Goal: Task Accomplishment & Management: Manage account settings

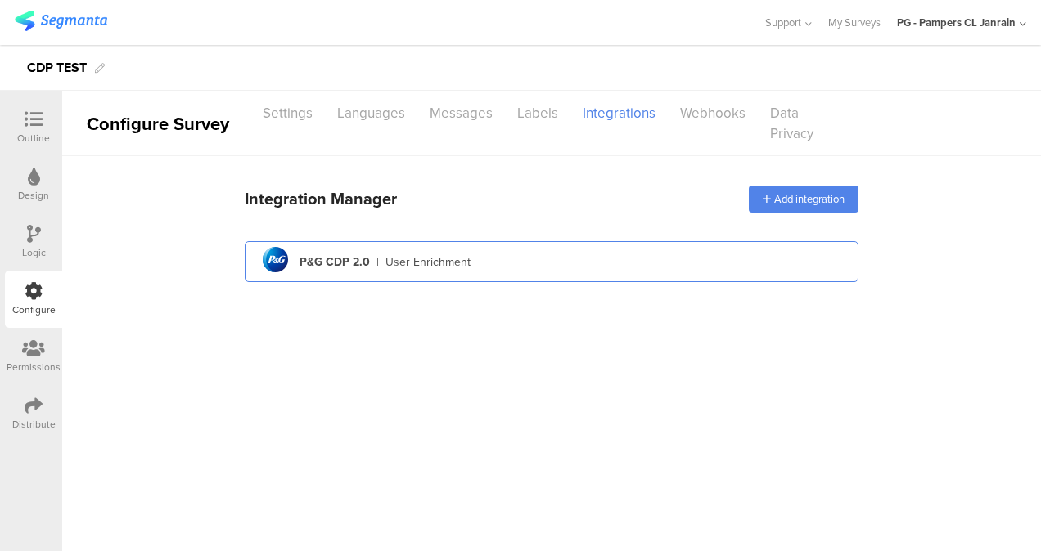
click at [357, 254] on div "P&G CDP 2.0" at bounding box center [334, 262] width 70 height 17
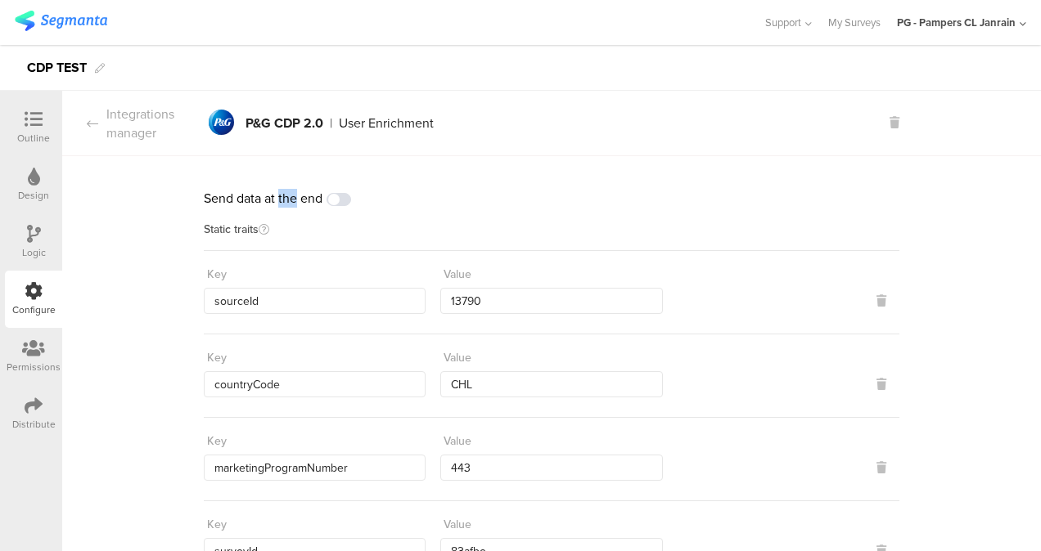
drag, startPoint x: 196, startPoint y: 198, endPoint x: 219, endPoint y: 200, distance: 23.8
click at [204, 203] on div "Send data at the end" at bounding box center [551, 198] width 695 height 19
click at [83, 123] on div "Integrations manager" at bounding box center [133, 124] width 142 height 38
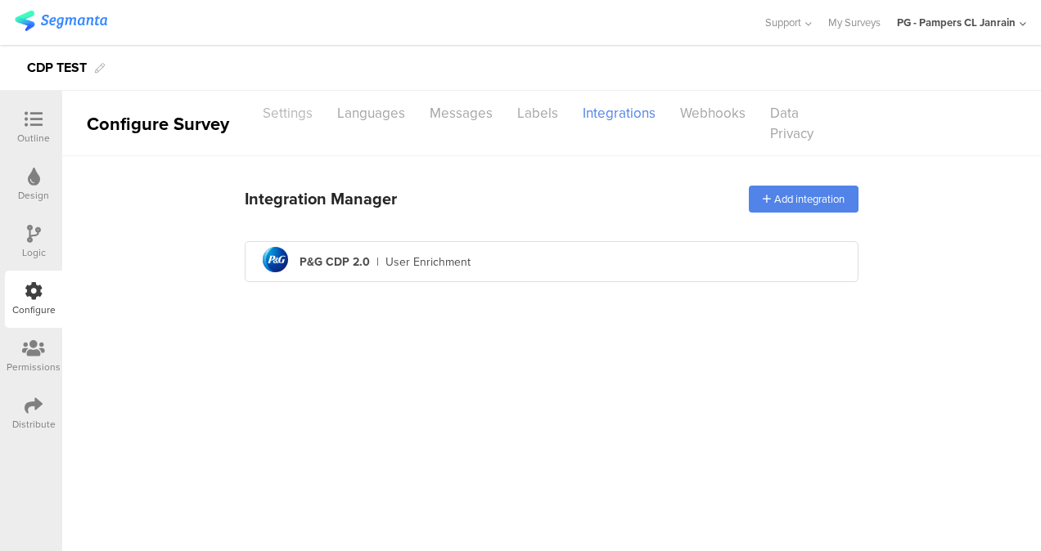
click at [279, 116] on div "Settings" at bounding box center [287, 113] width 74 height 29
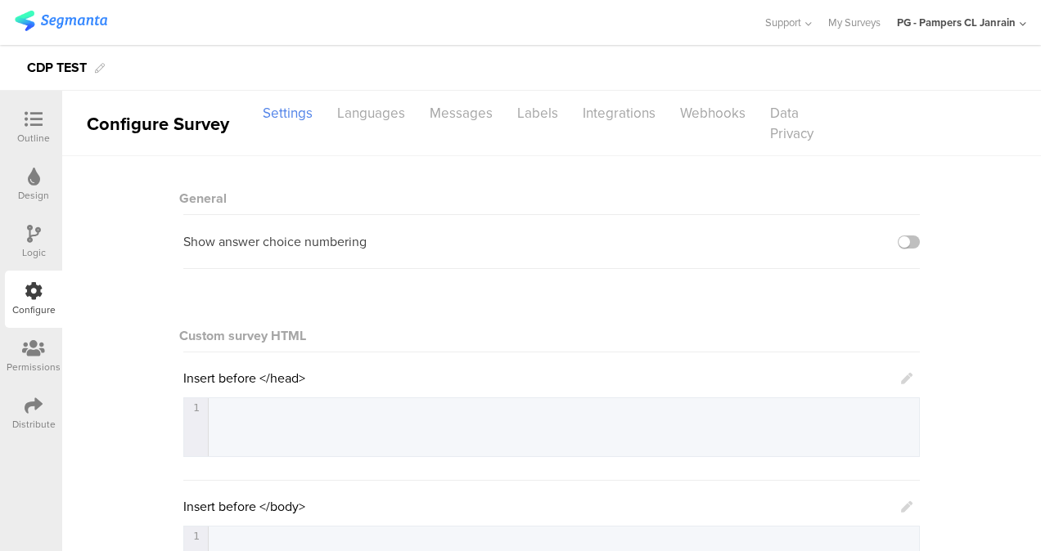
click at [34, 142] on div "Outline" at bounding box center [33, 138] width 33 height 15
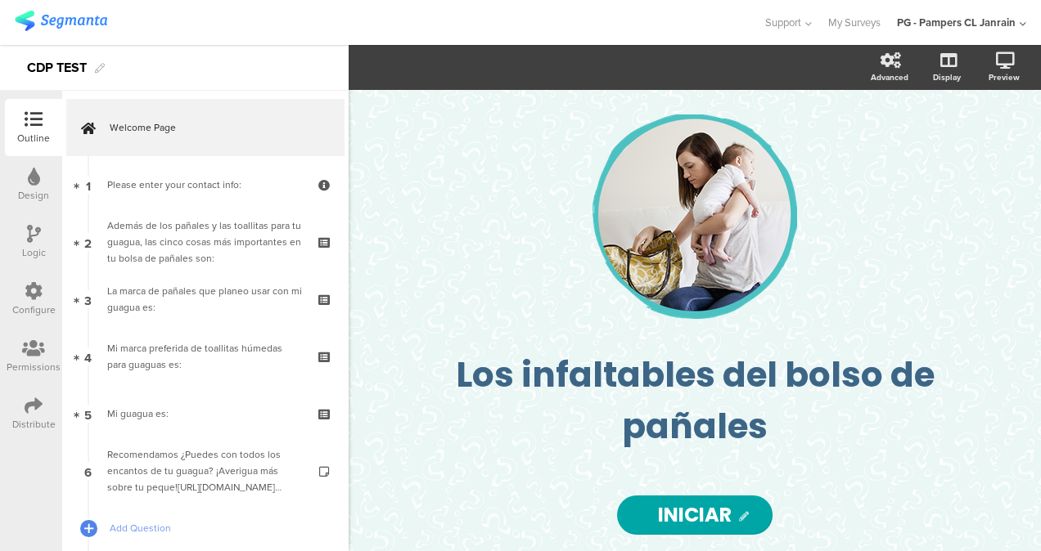
click at [34, 292] on icon at bounding box center [34, 291] width 18 height 18
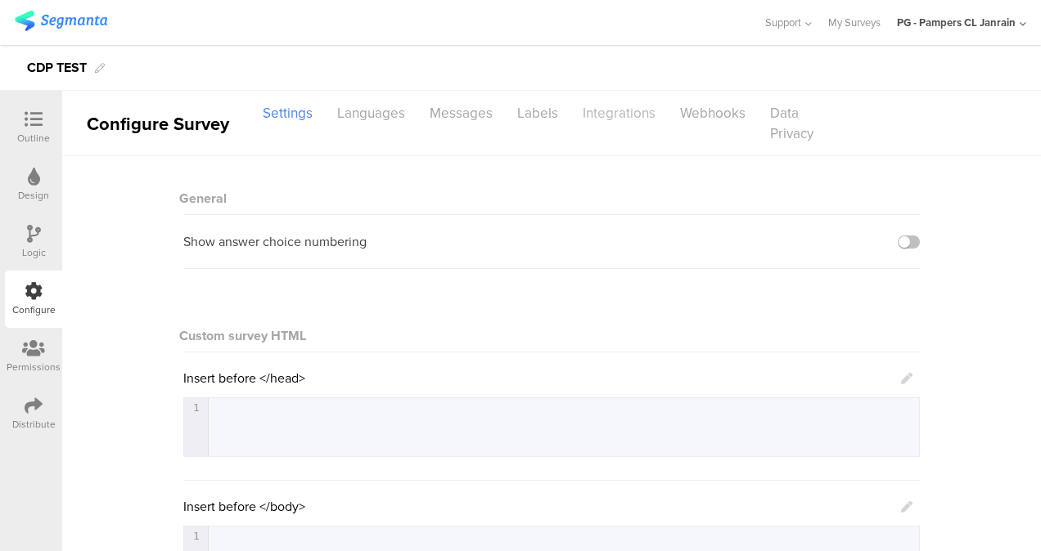
click at [605, 124] on div "Integrations" at bounding box center [618, 113] width 97 height 29
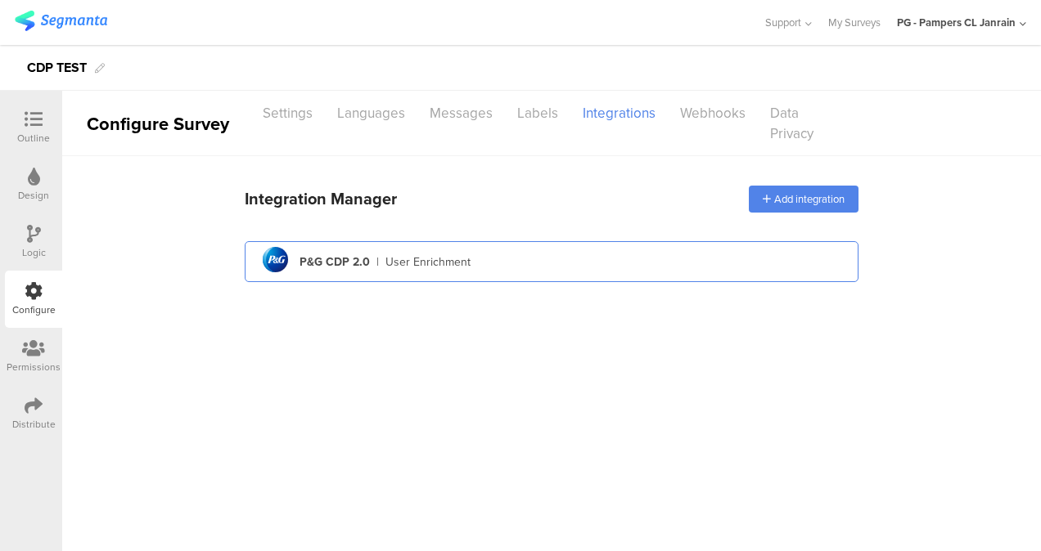
click at [385, 259] on div "User Enrichment" at bounding box center [427, 262] width 85 height 17
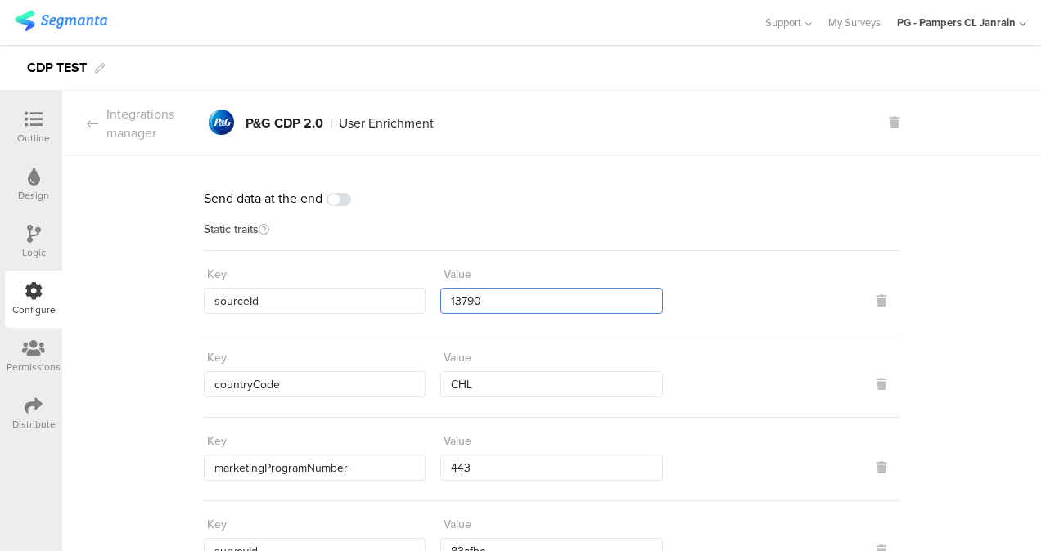
drag, startPoint x: 486, startPoint y: 303, endPoint x: 435, endPoint y: 304, distance: 50.7
click at [440, 304] on input "13790" at bounding box center [551, 301] width 222 height 26
drag, startPoint x: 465, startPoint y: 278, endPoint x: 435, endPoint y: 277, distance: 29.5
click at [440, 277] on div "Value" at bounding box center [551, 274] width 222 height 27
drag, startPoint x: 435, startPoint y: 277, endPoint x: 480, endPoint y: 299, distance: 49.8
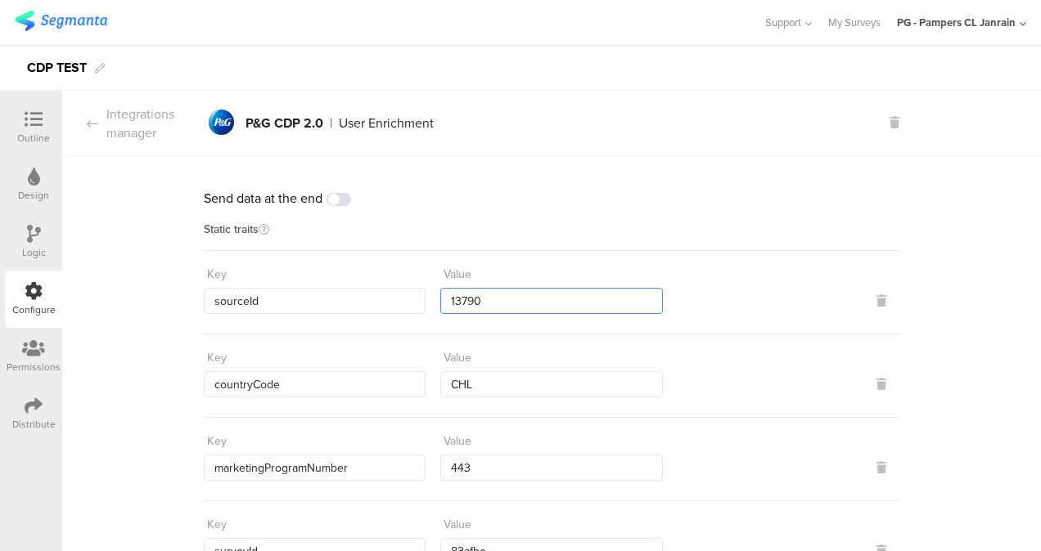
click at [480, 299] on input "13790" at bounding box center [551, 301] width 222 height 26
drag, startPoint x: 503, startPoint y: 304, endPoint x: 443, endPoint y: 307, distance: 60.6
click at [443, 307] on input "13790" at bounding box center [551, 301] width 222 height 26
click at [43, 115] on div at bounding box center [33, 120] width 33 height 20
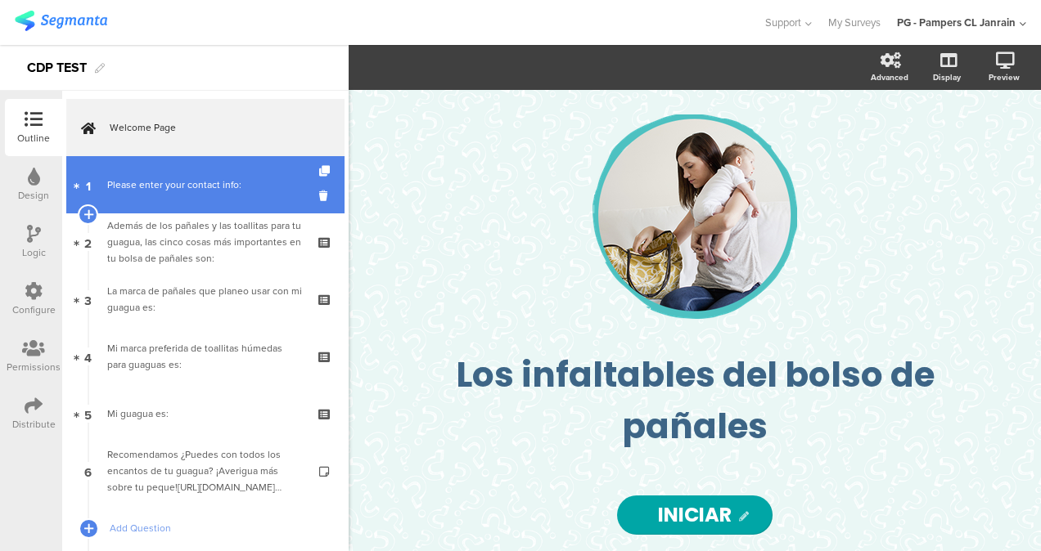
click at [219, 170] on link "1 Please enter your contact info:" at bounding box center [205, 184] width 278 height 57
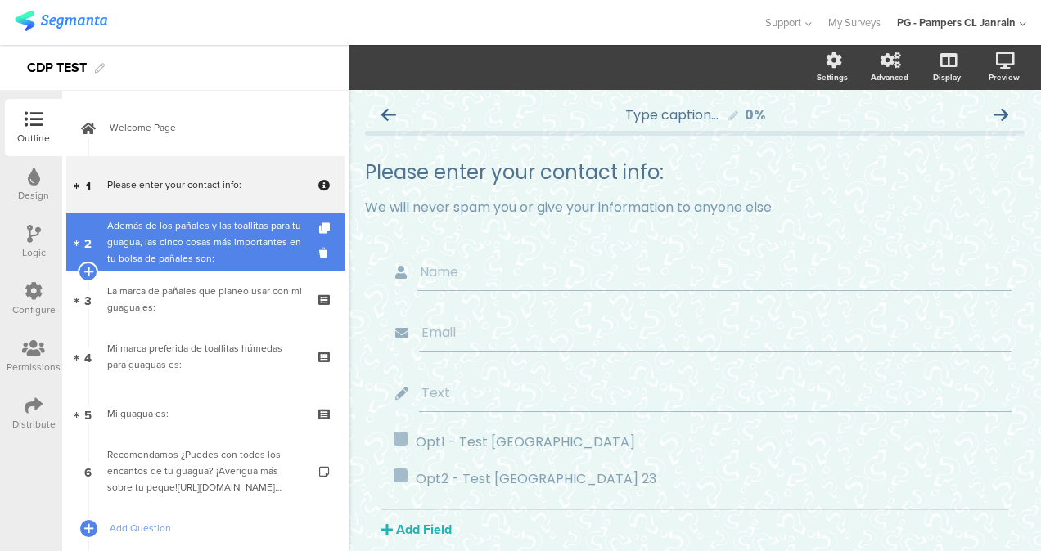
click at [221, 224] on div "Además de los pañales y las toallitas para tu guagua, las cinco cosas más impor…" at bounding box center [205, 242] width 196 height 49
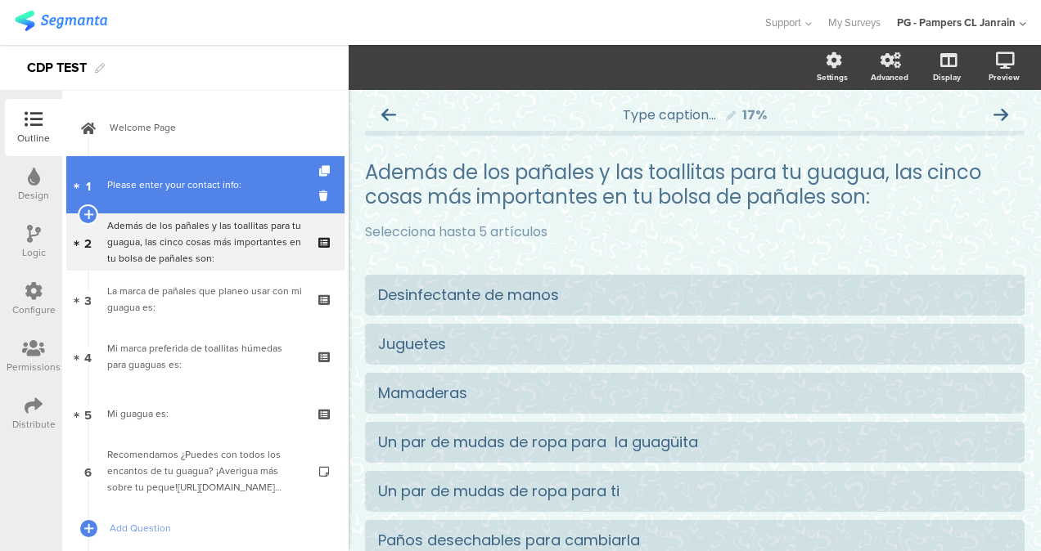
click at [219, 176] on link "1 Please enter your contact info:" at bounding box center [205, 184] width 278 height 57
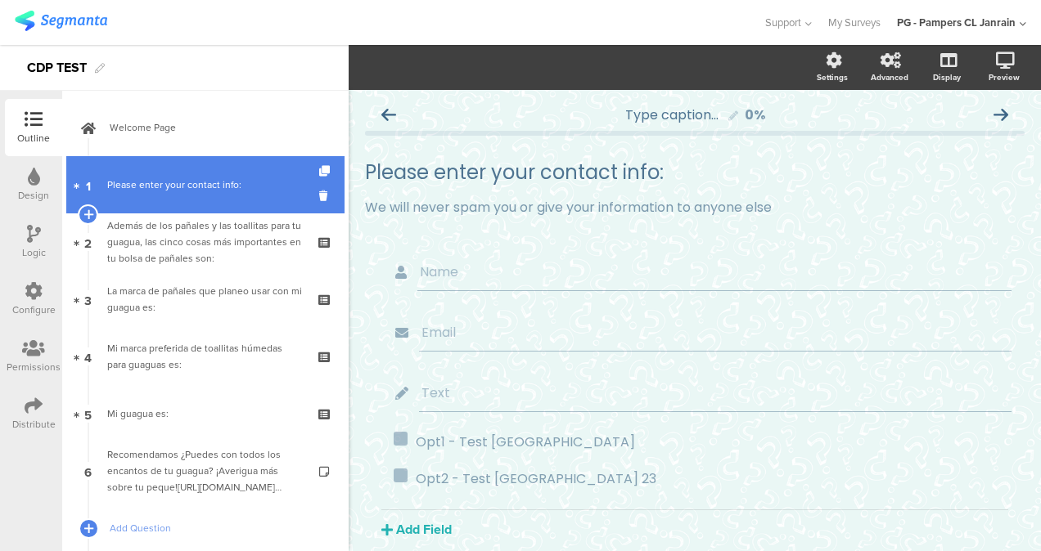
click at [180, 162] on link "1 Please enter your contact info:" at bounding box center [205, 184] width 278 height 57
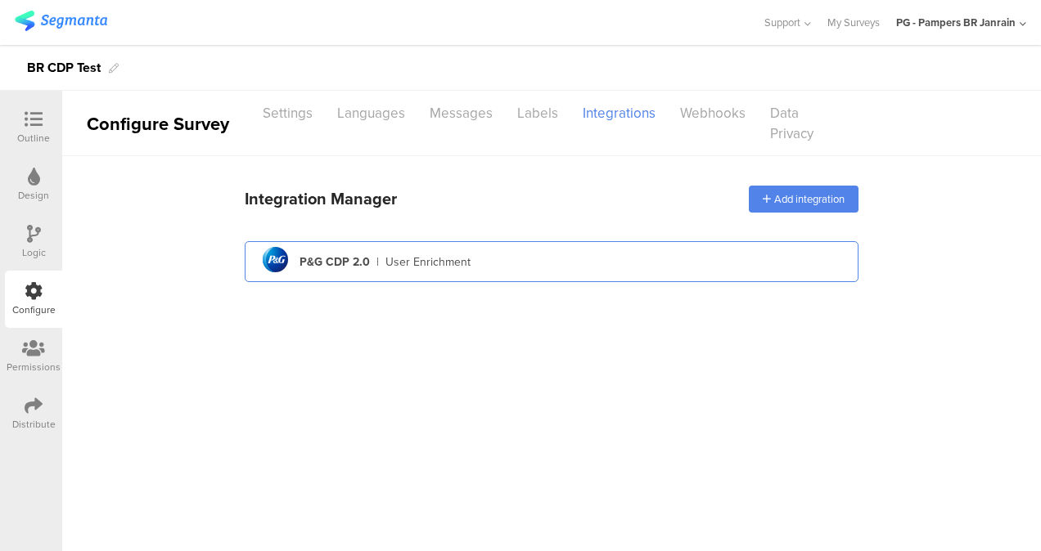
click at [478, 244] on div "pg logo P&G CDP 2.0 | User Enrichment" at bounding box center [551, 262] width 587 height 40
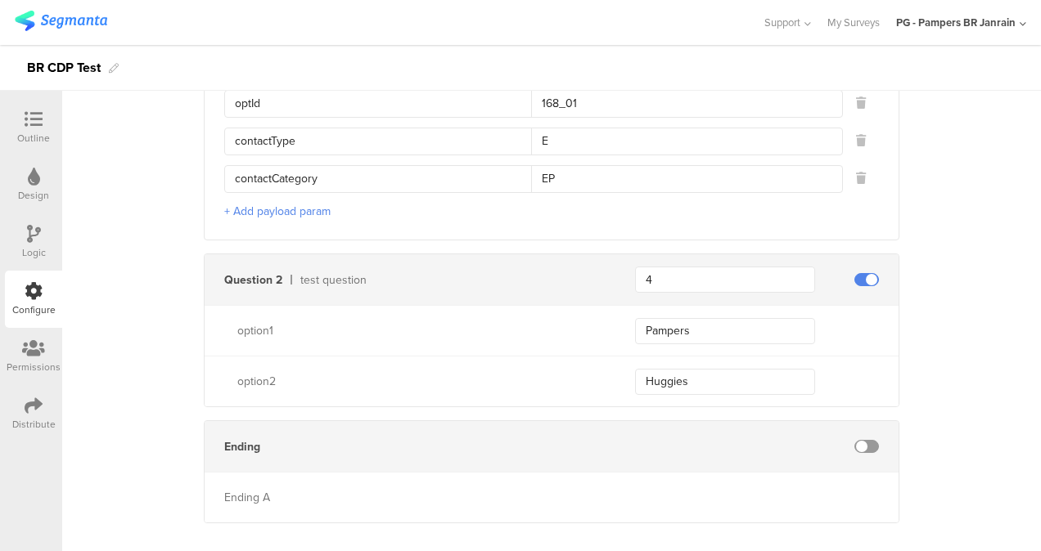
scroll to position [1113, 0]
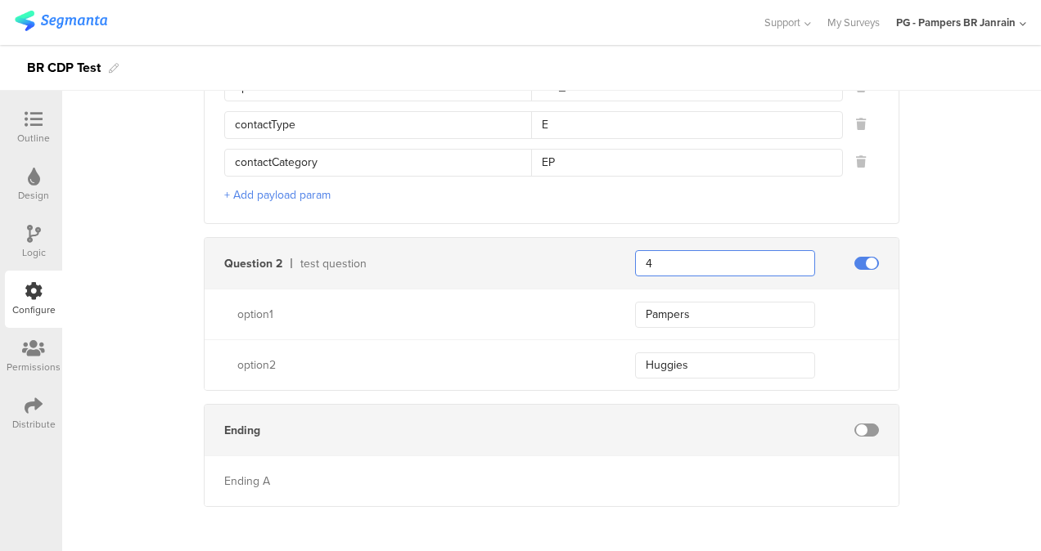
click at [661, 250] on input "4" at bounding box center [725, 263] width 180 height 26
drag, startPoint x: 360, startPoint y: 254, endPoint x: 301, endPoint y: 254, distance: 58.9
click at [301, 255] on div "test question" at bounding box center [447, 263] width 295 height 17
drag, startPoint x: 301, startPoint y: 254, endPoint x: 390, endPoint y: 259, distance: 89.3
click at [390, 259] on div "test question" at bounding box center [447, 263] width 295 height 17
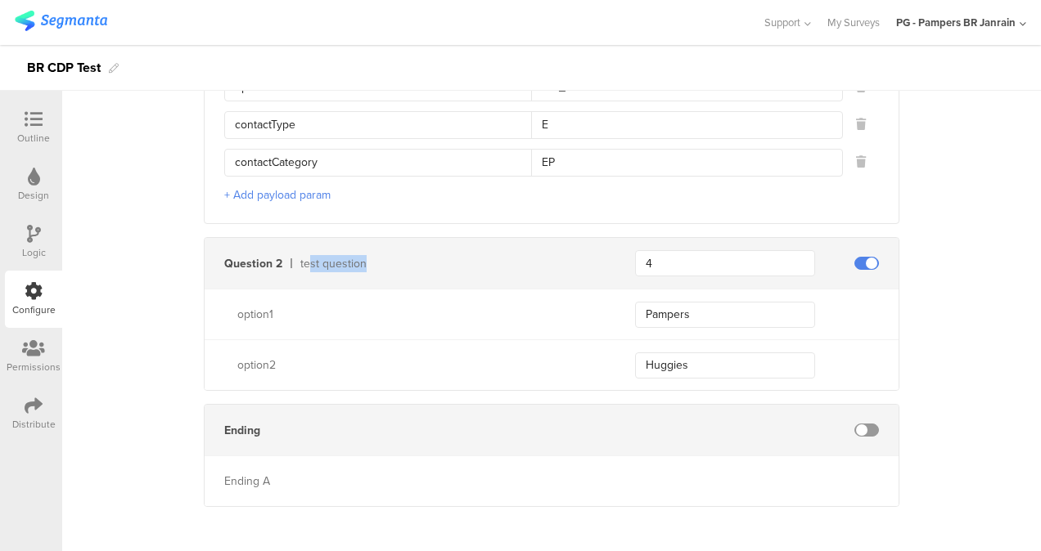
click at [368, 257] on div "test question" at bounding box center [447, 263] width 295 height 17
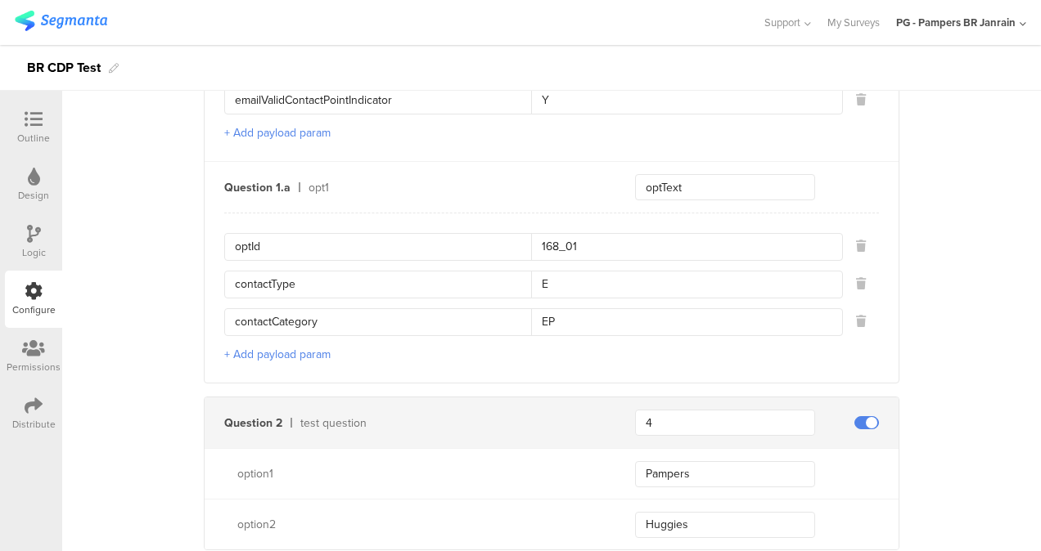
scroll to position [949, 0]
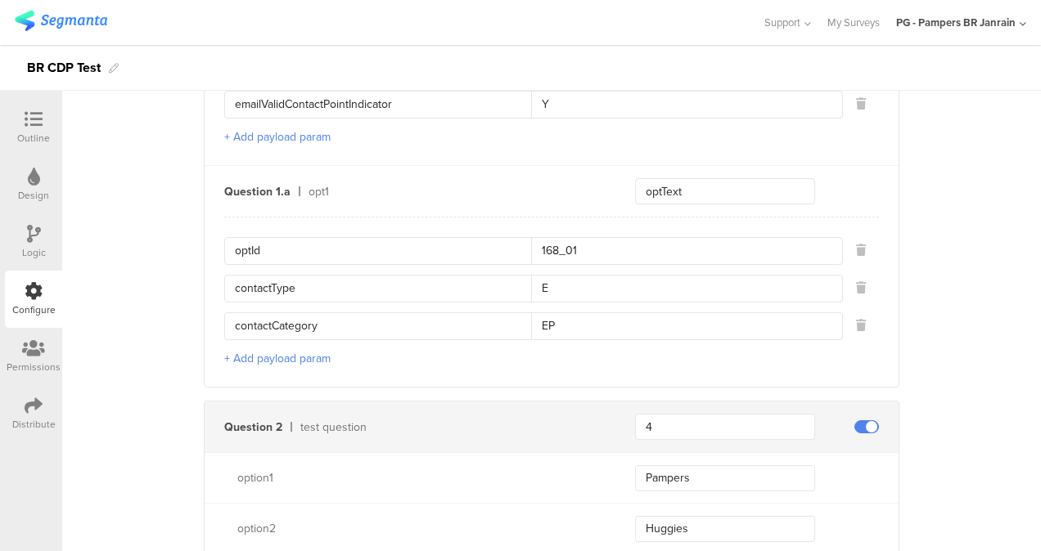
click at [52, 121] on div "Outline" at bounding box center [33, 127] width 57 height 57
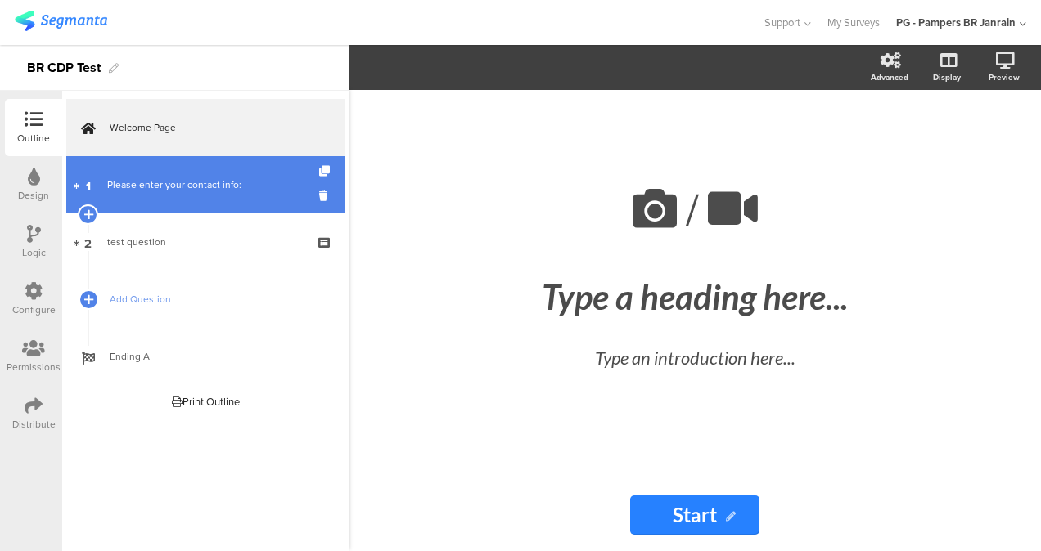
click at [169, 191] on div "Please enter your contact info:" at bounding box center [205, 185] width 196 height 16
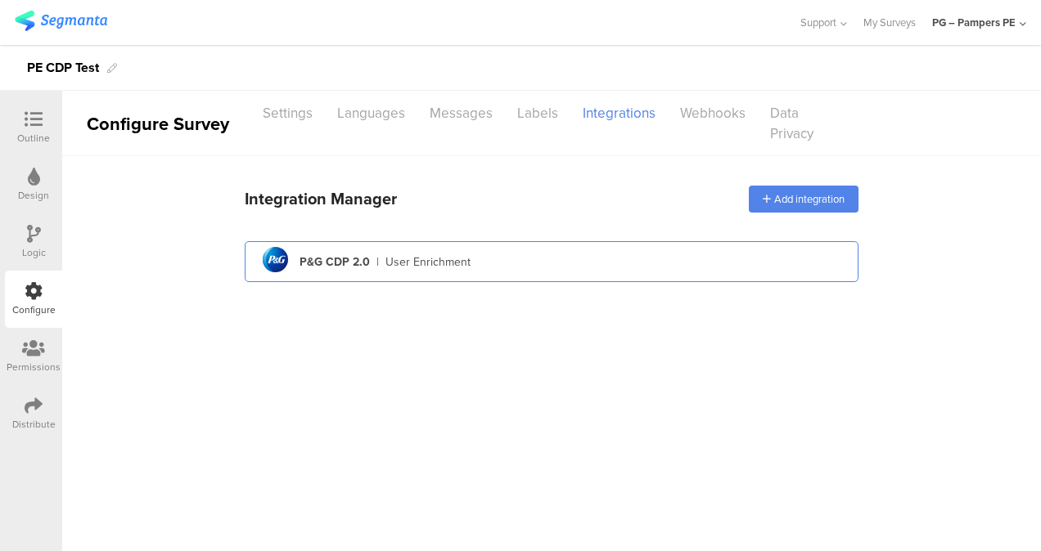
click at [530, 265] on div "pg logo P&G CDP 2.0 | User Enrichment" at bounding box center [551, 262] width 587 height 40
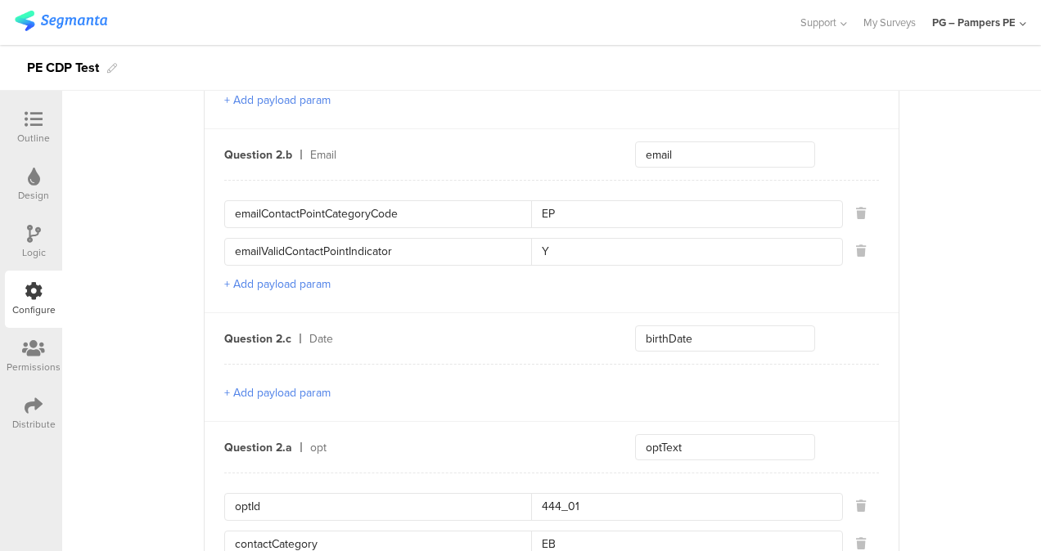
scroll to position [1145, 0]
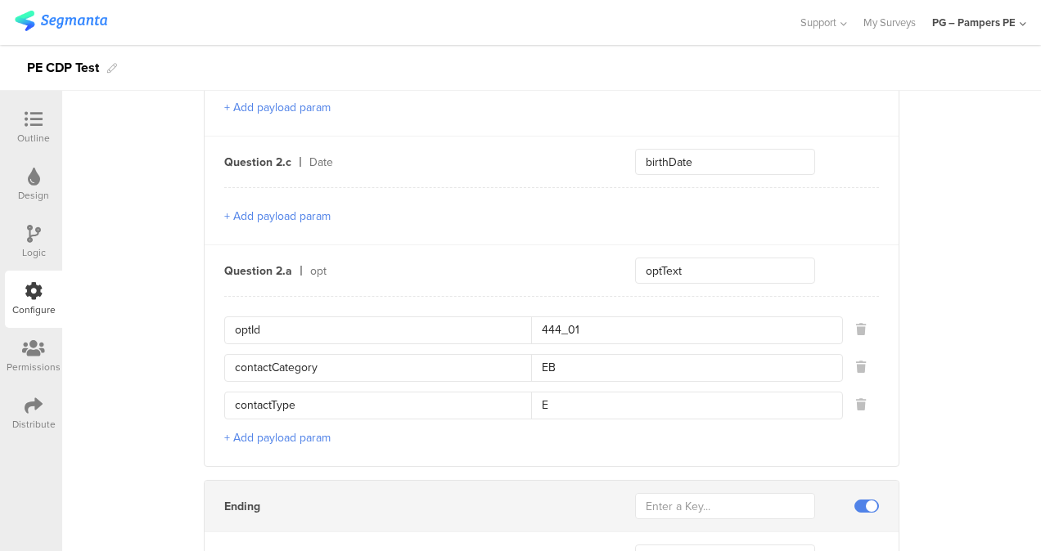
click at [571, 364] on input "EB" at bounding box center [681, 368] width 301 height 26
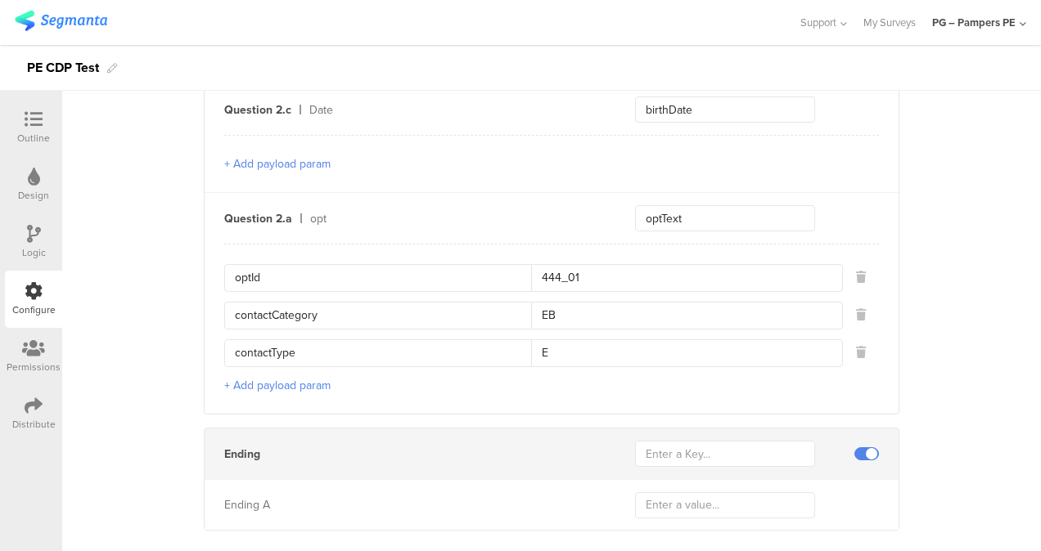
scroll to position [1221, 0]
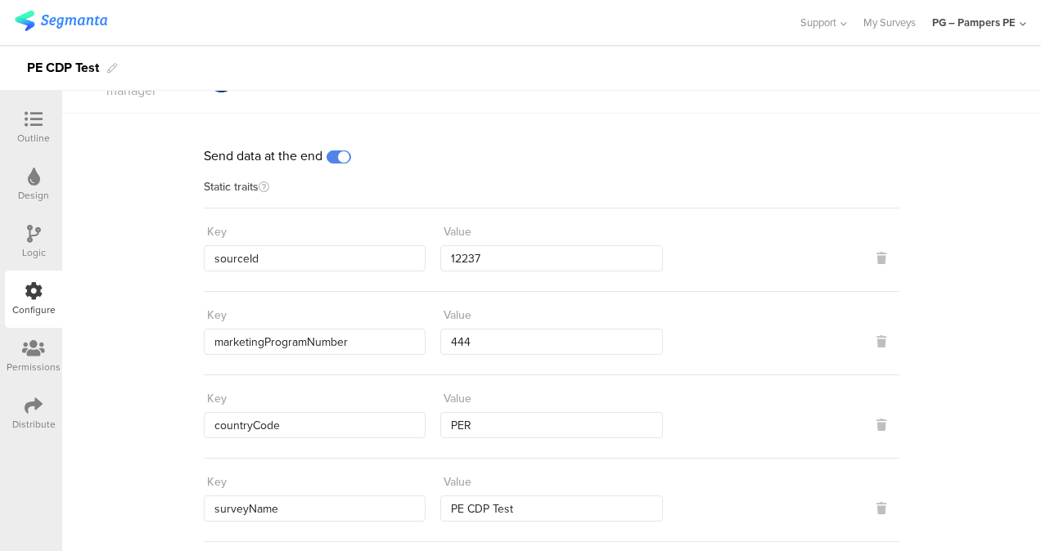
scroll to position [0, 0]
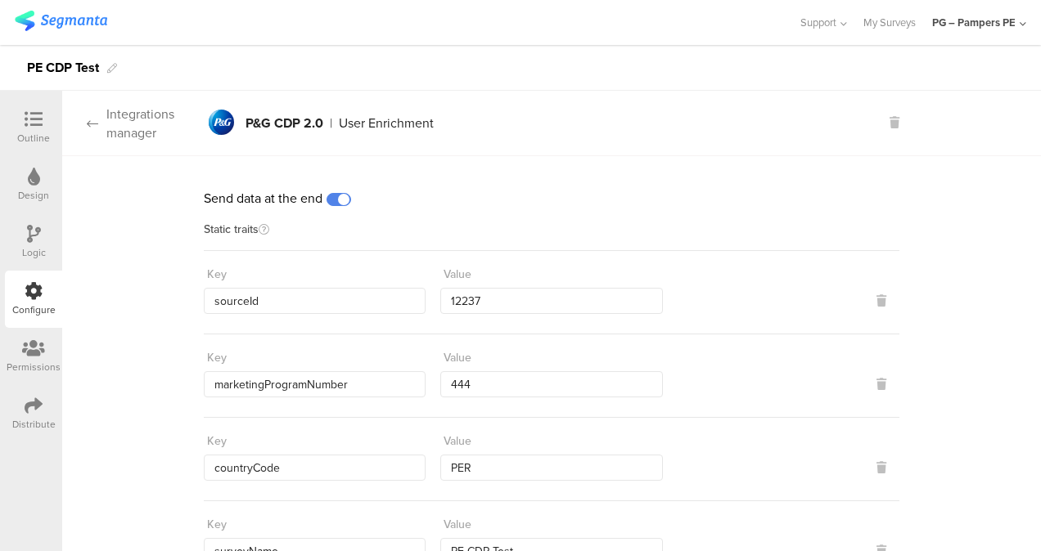
click at [93, 125] on icon at bounding box center [92, 123] width 11 height 13
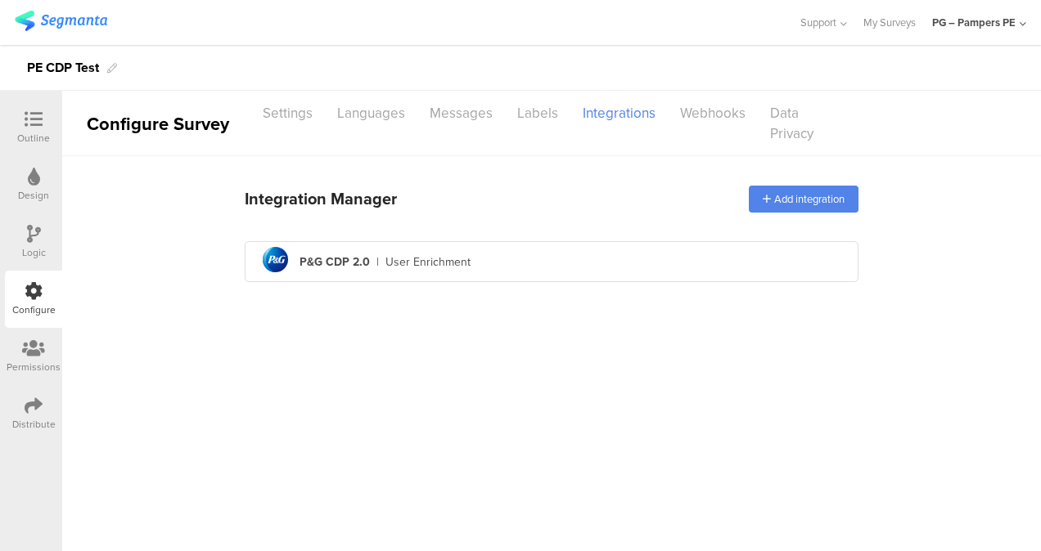
click at [29, 114] on icon at bounding box center [34, 119] width 18 height 18
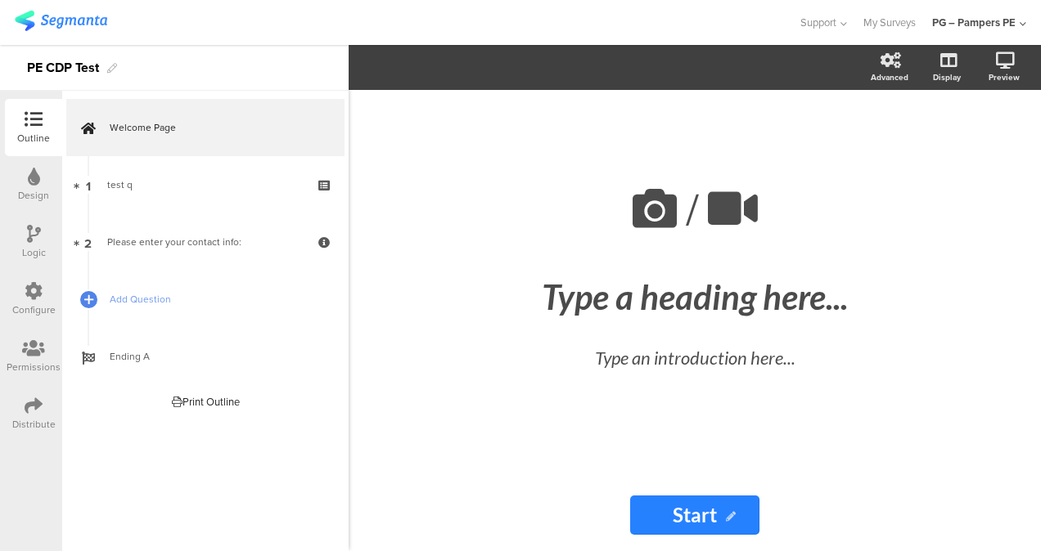
click at [27, 291] on icon at bounding box center [34, 291] width 18 height 18
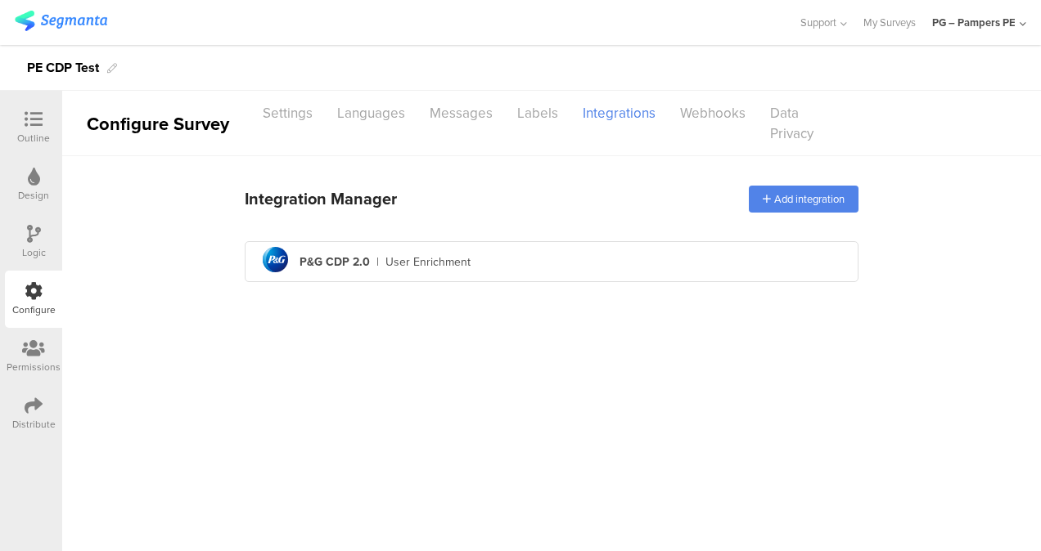
click at [996, 33] on div "PG – Pampers PE" at bounding box center [979, 22] width 94 height 45
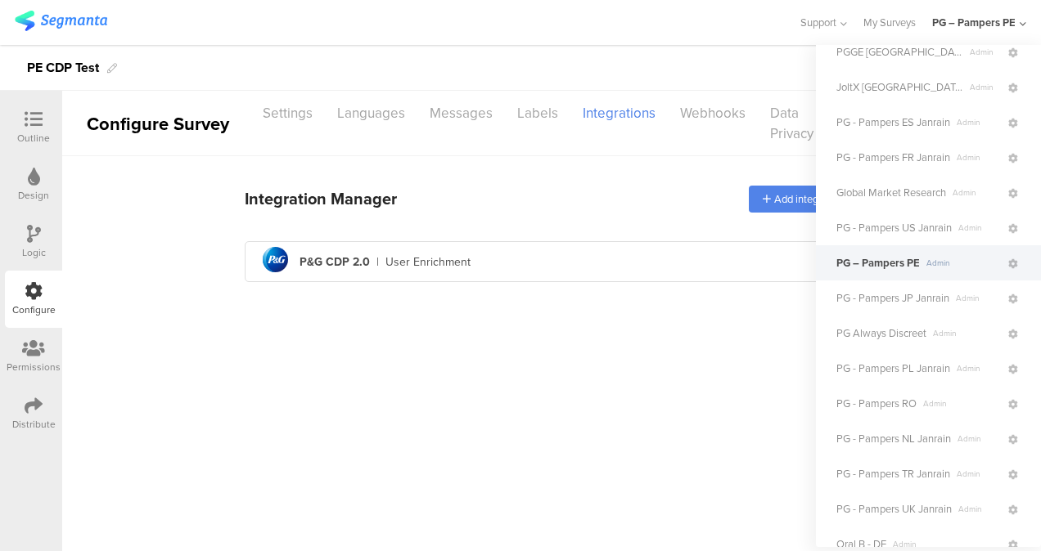
scroll to position [900, 0]
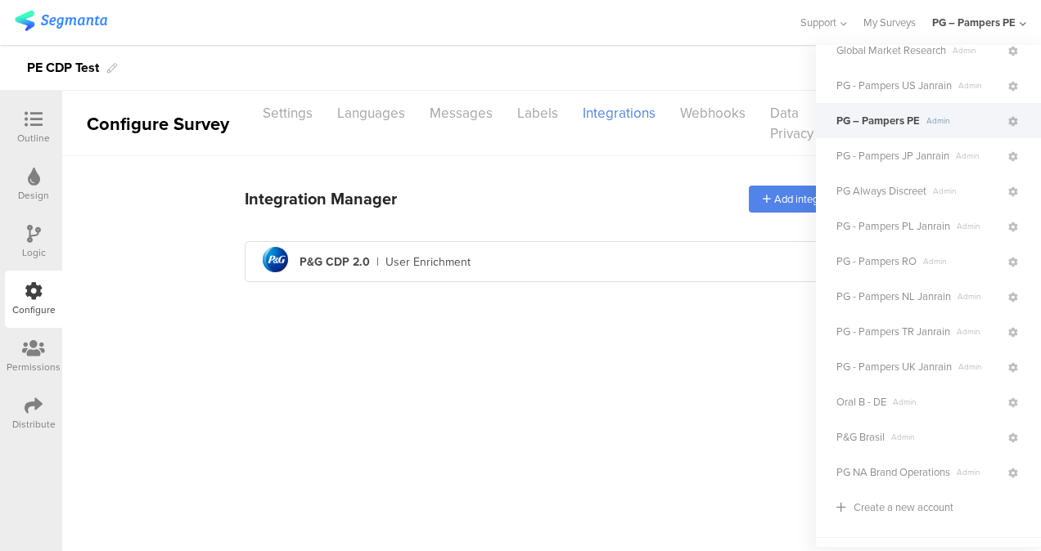
click at [902, 124] on span "PG – Pampers PE" at bounding box center [877, 121] width 83 height 16
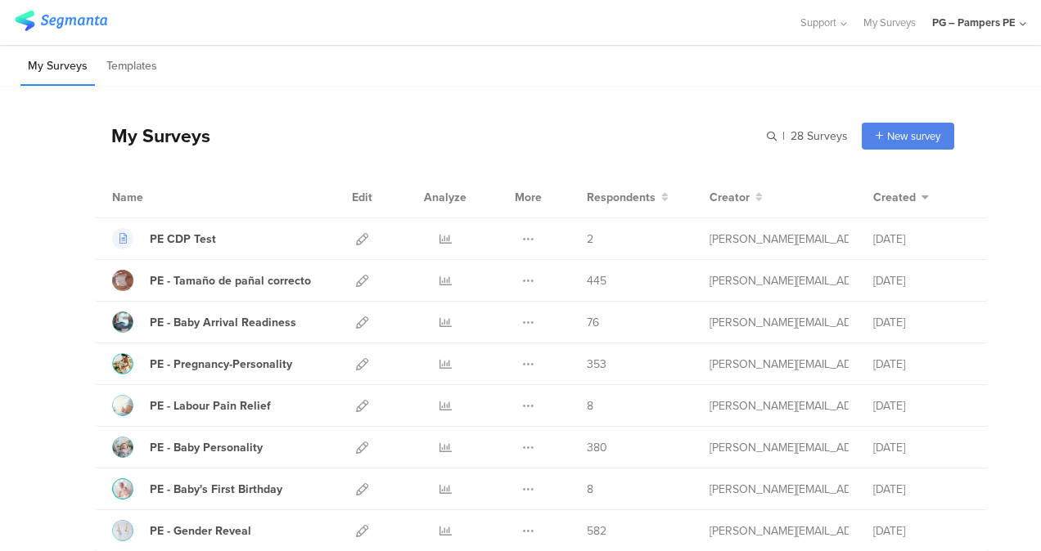
click at [1013, 15] on div "PG – Pampers PE" at bounding box center [973, 23] width 83 height 16
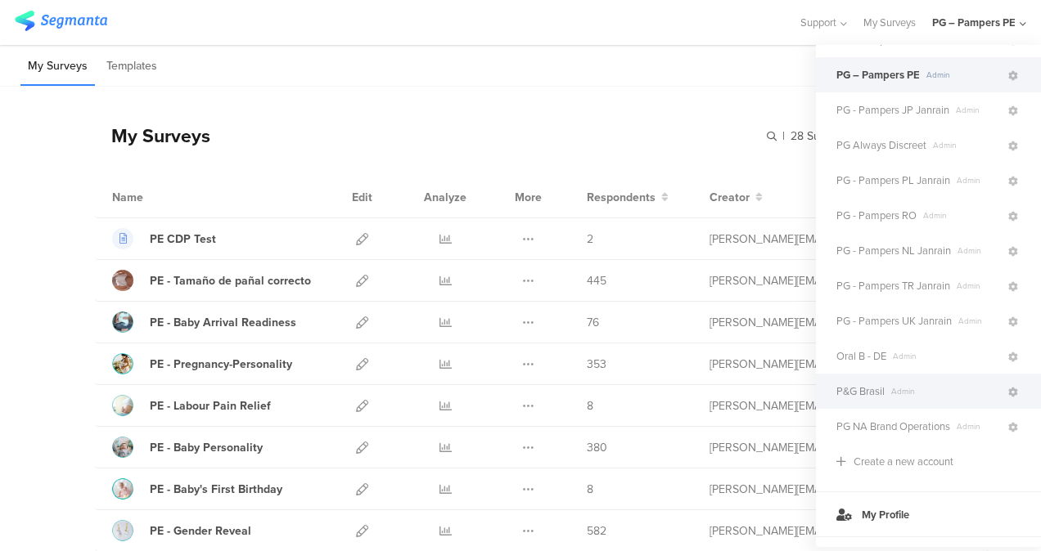
scroll to position [911, 0]
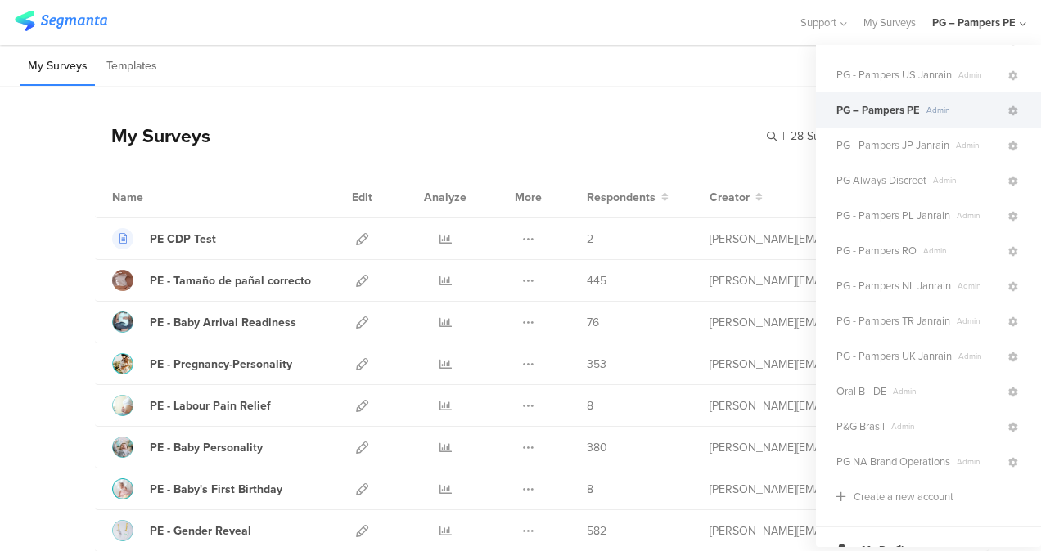
click at [872, 115] on span "PG – Pampers PE" at bounding box center [877, 110] width 83 height 16
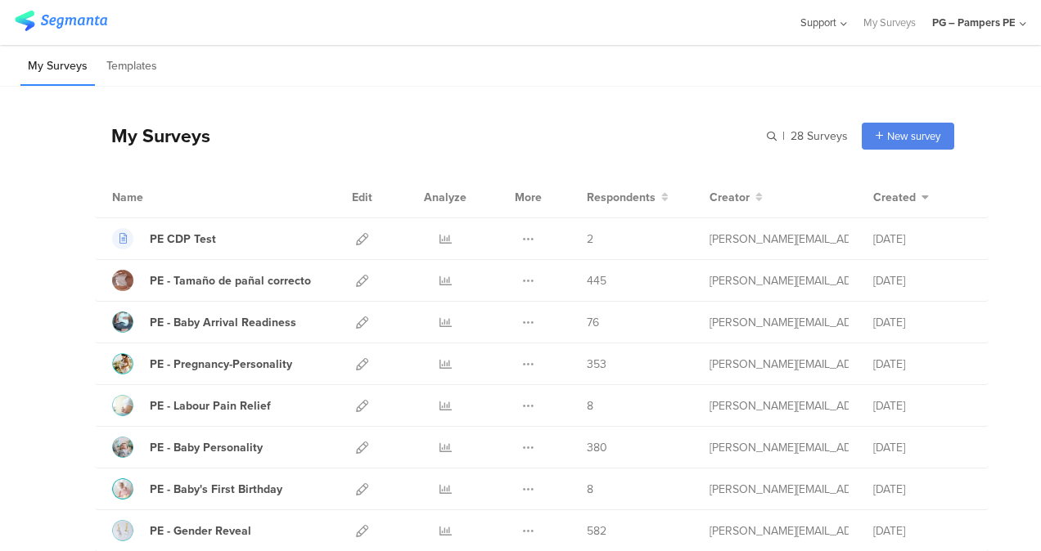
click at [830, 31] on div "Support" at bounding box center [822, 22] width 47 height 45
click at [1011, 31] on div "PG – Pampers PE" at bounding box center [979, 22] width 94 height 45
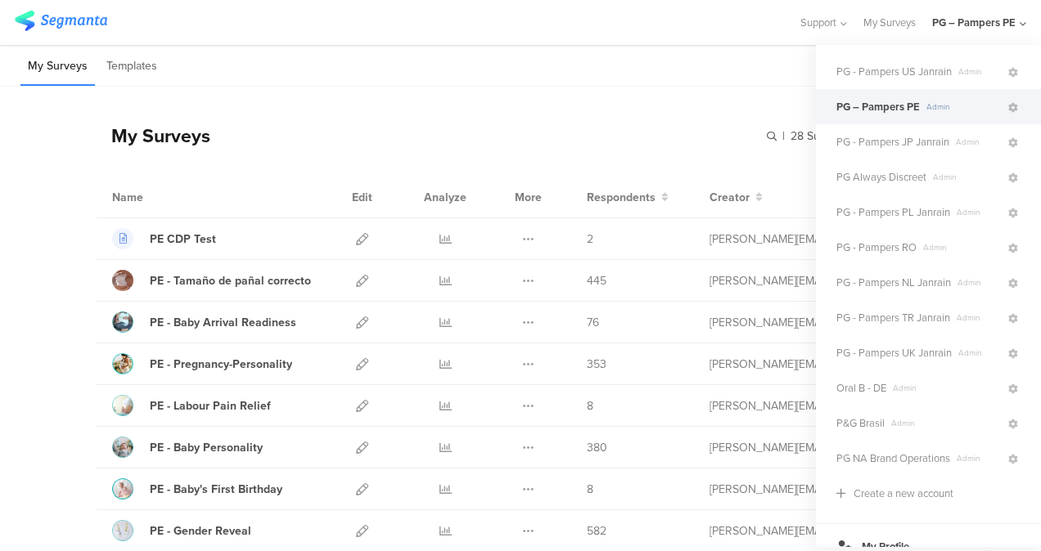
scroll to position [829, 0]
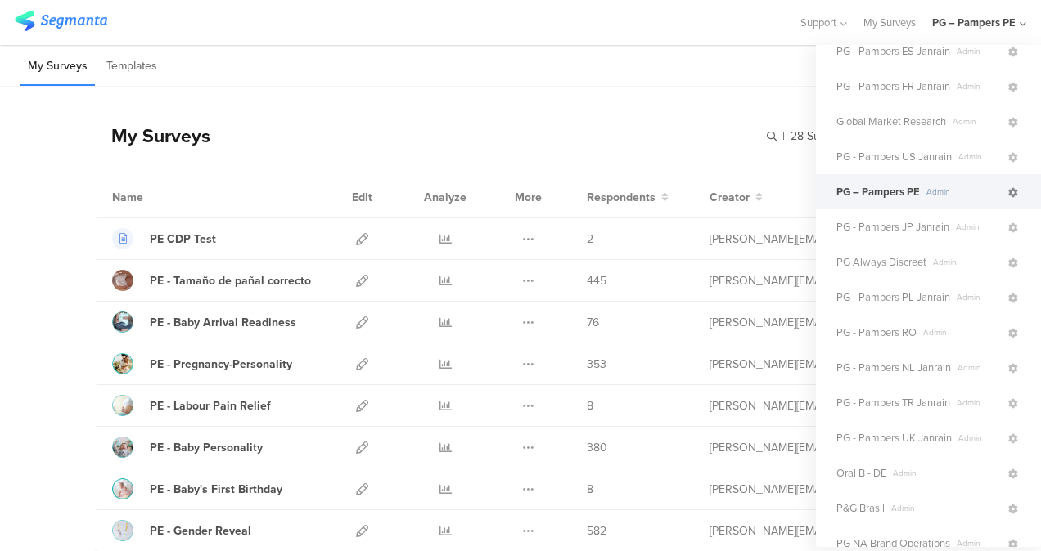
click at [1008, 188] on icon at bounding box center [1013, 193] width 10 height 10
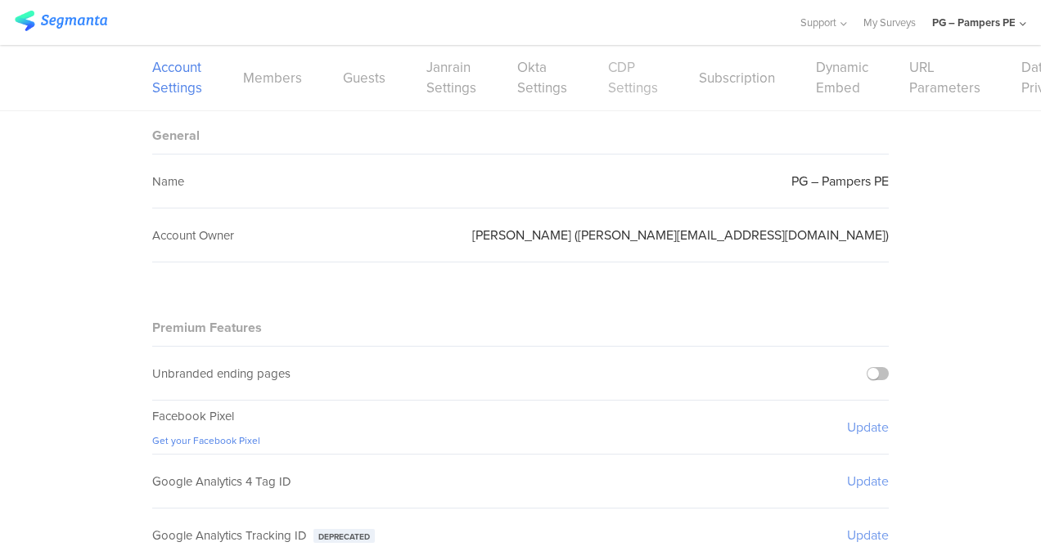
click at [612, 87] on link "CDP Settings" at bounding box center [633, 77] width 50 height 41
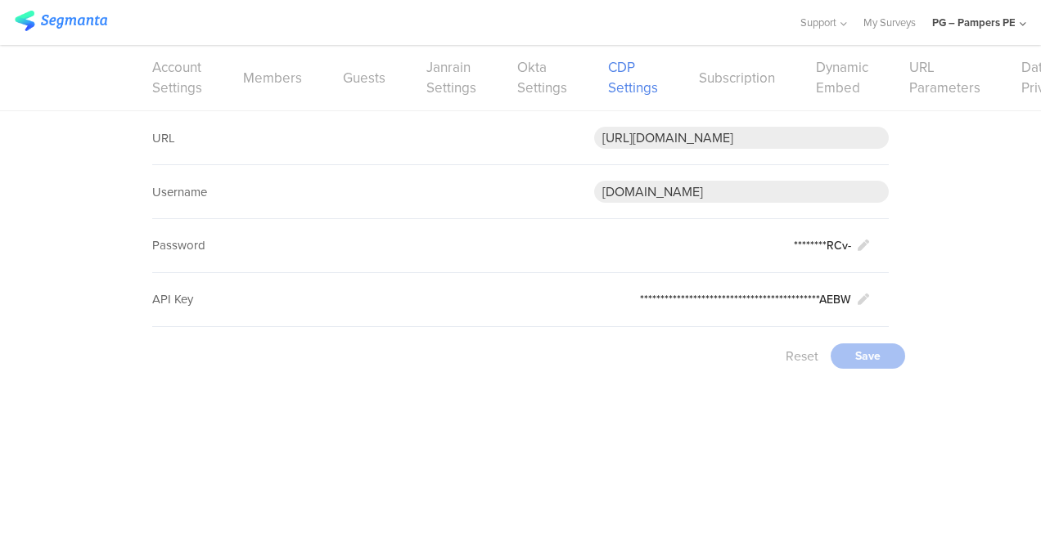
click at [1019, 15] on div "PG – Pampers PE" at bounding box center [979, 22] width 94 height 45
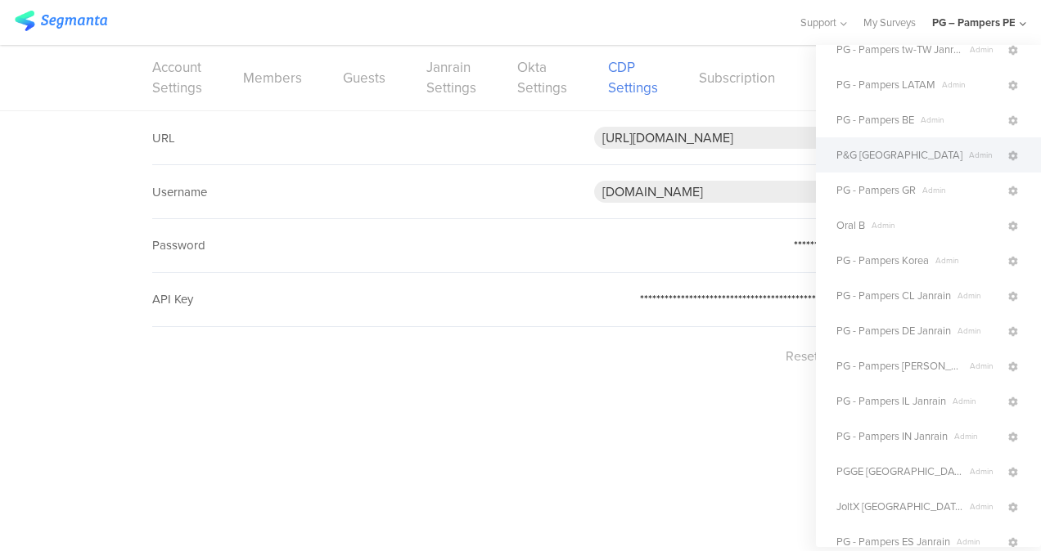
scroll to position [256, 0]
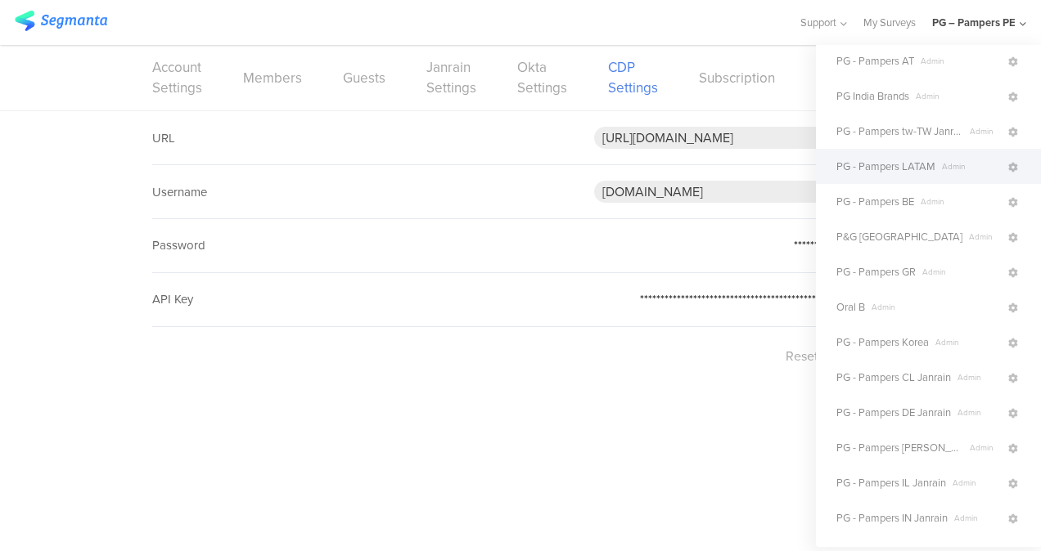
click at [895, 169] on span "PG - Pampers LATAM" at bounding box center [885, 167] width 99 height 16
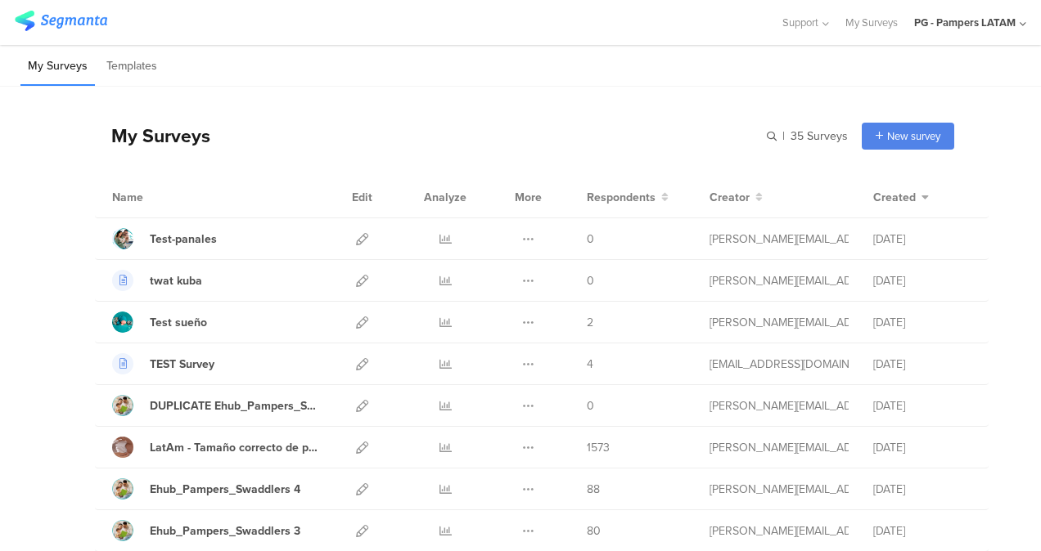
click at [1019, 26] on div "PG - Pampers LATAM" at bounding box center [970, 22] width 112 height 45
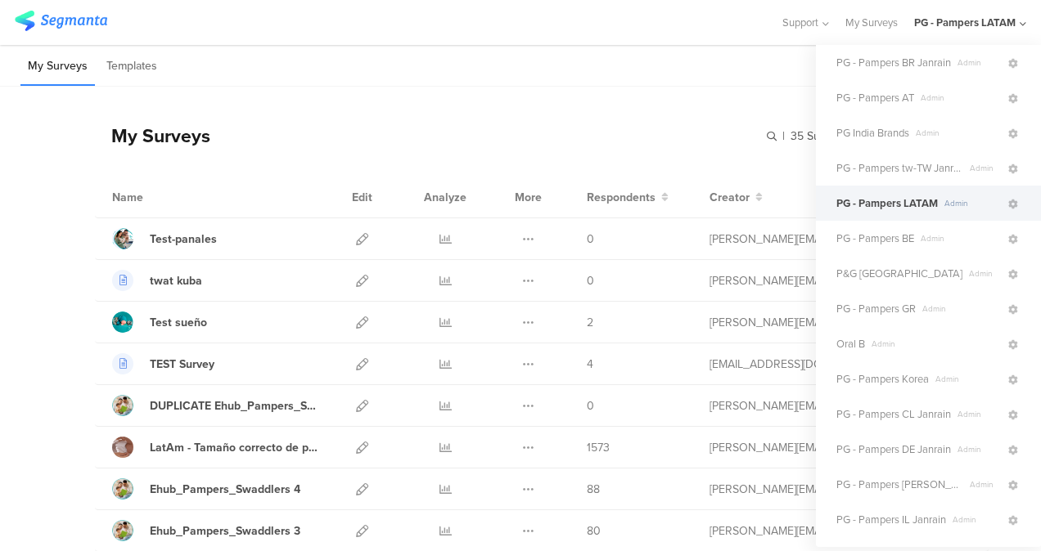
scroll to position [245, 0]
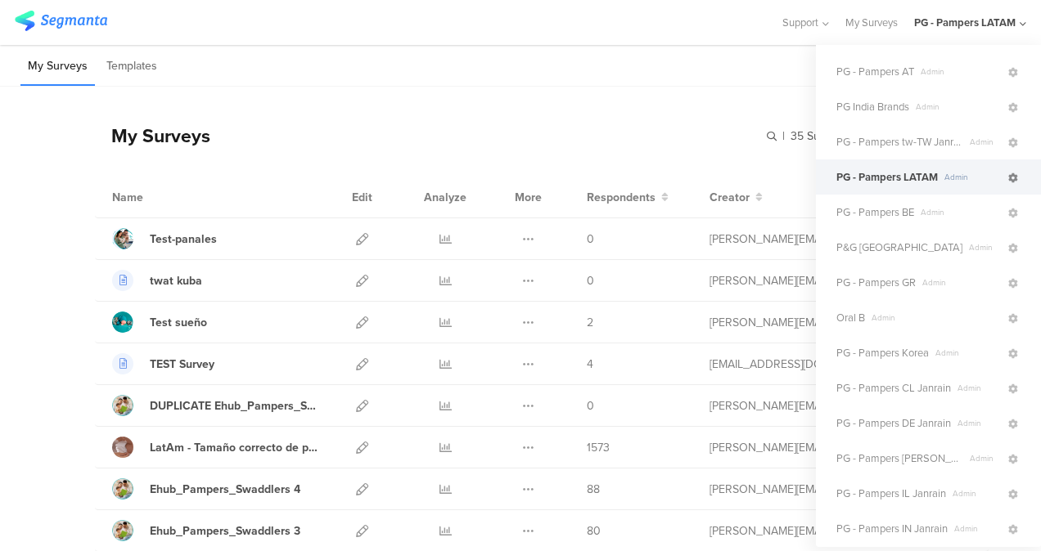
click at [1008, 182] on icon at bounding box center [1013, 178] width 10 height 10
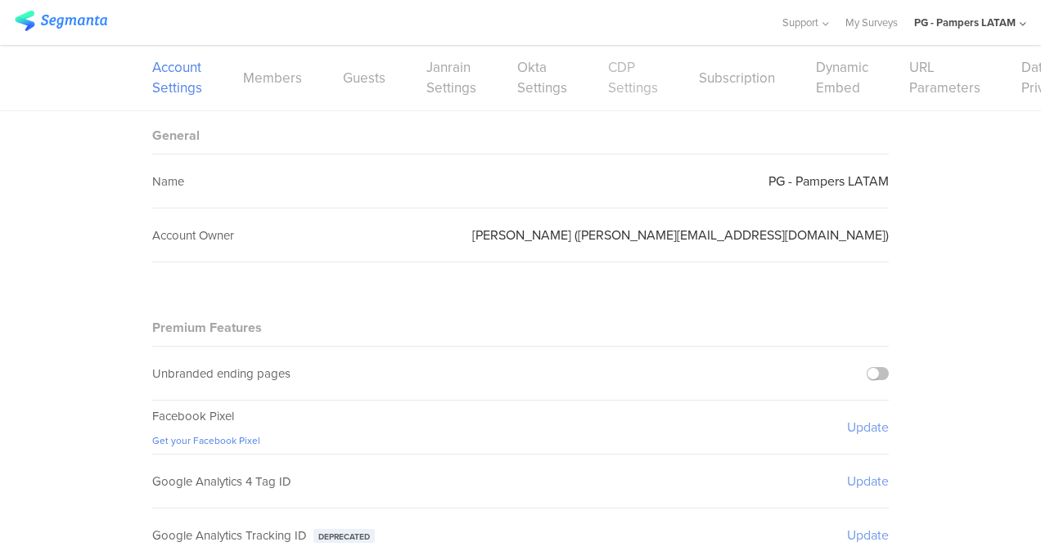
click at [641, 72] on link "CDP Settings" at bounding box center [633, 77] width 50 height 41
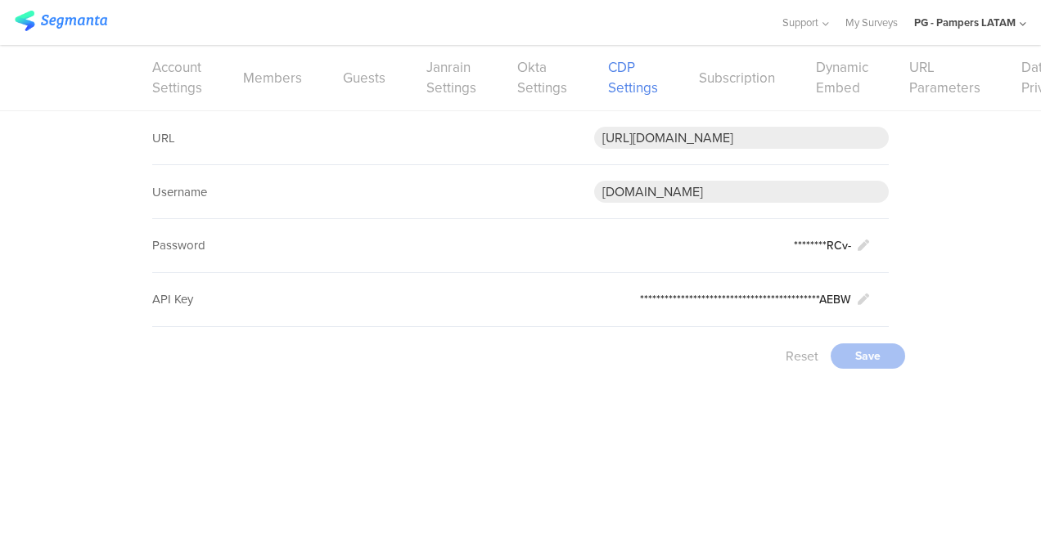
click at [1019, 29] on icon at bounding box center [1022, 24] width 7 height 12
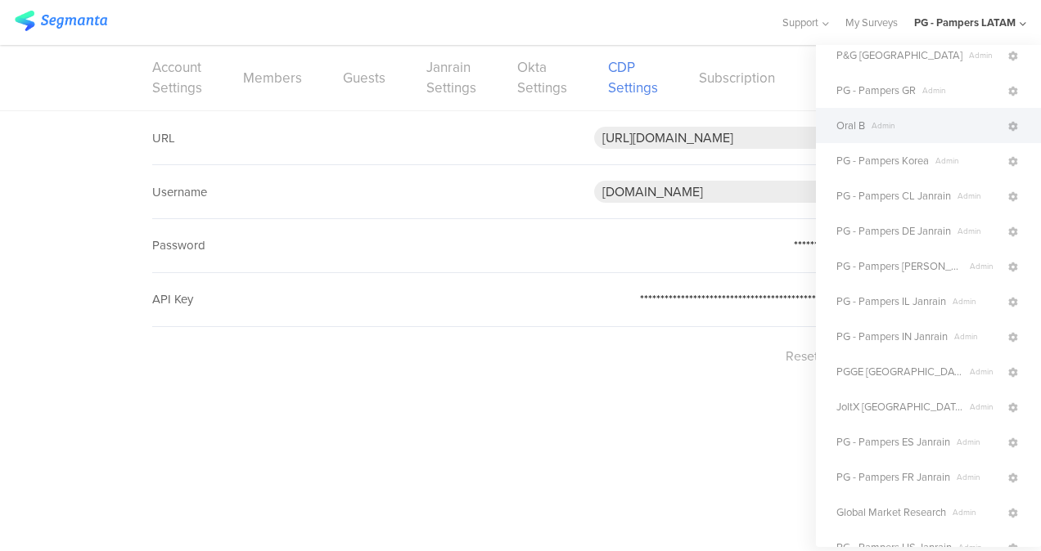
scroll to position [420, 0]
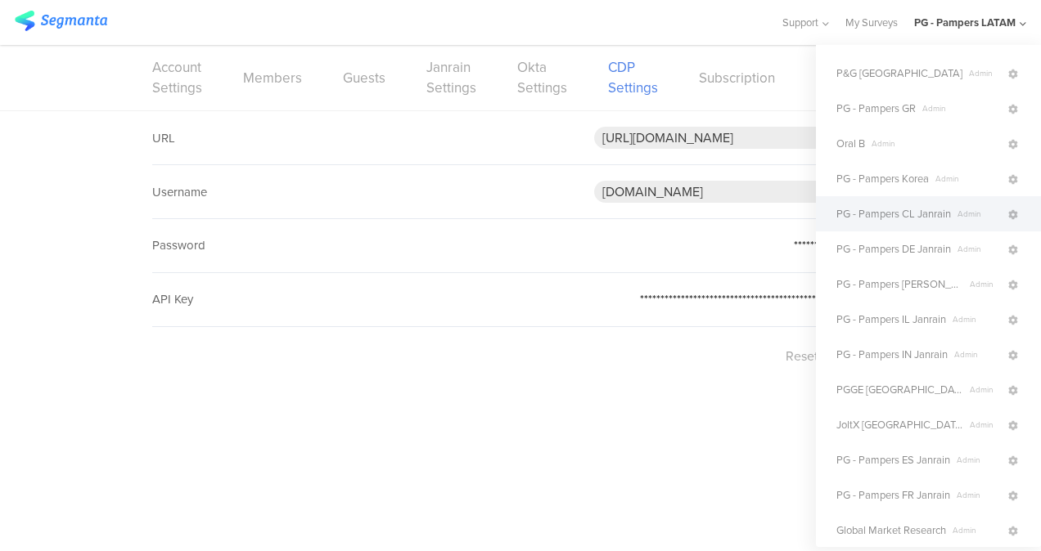
click at [910, 214] on span "PG - Pampers CL Janrain" at bounding box center [893, 214] width 115 height 16
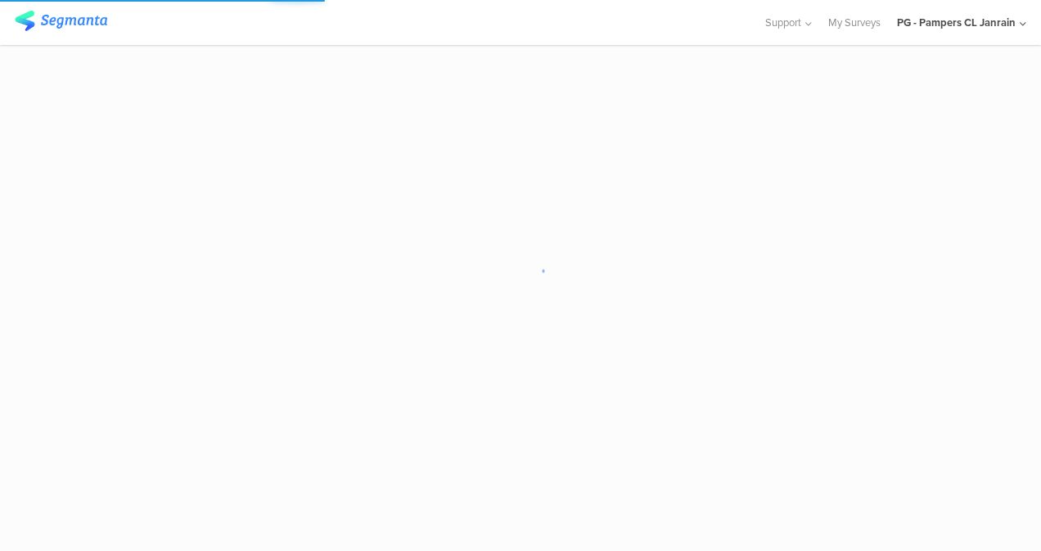
click at [1025, 25] on icon at bounding box center [1022, 24] width 7 height 12
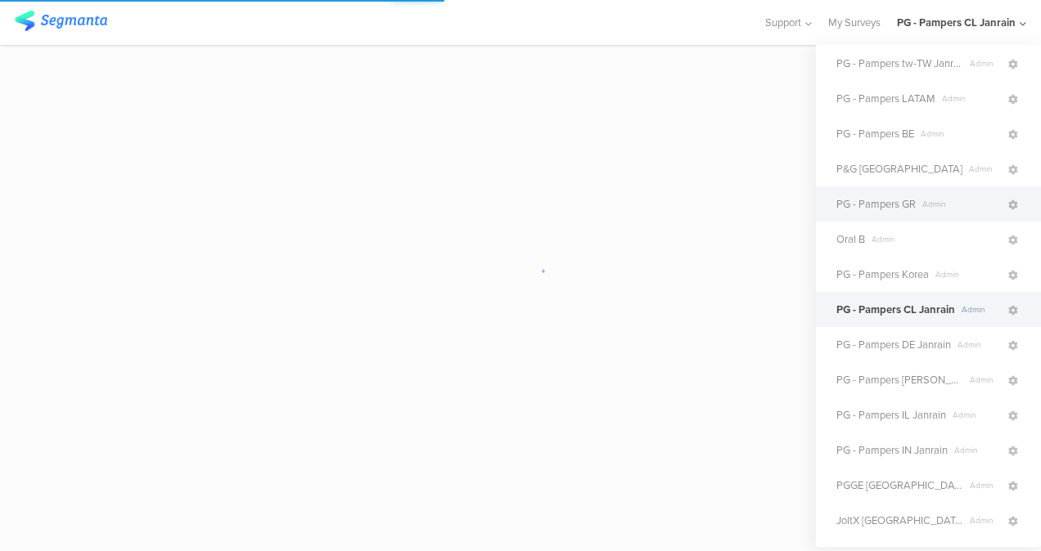
scroll to position [409, 0]
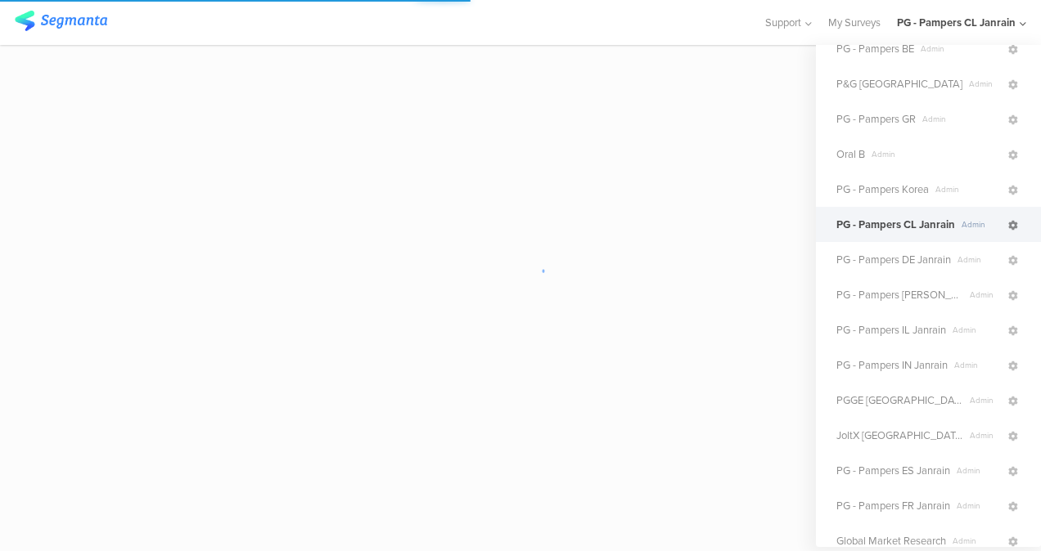
click at [1008, 223] on icon at bounding box center [1013, 226] width 10 height 10
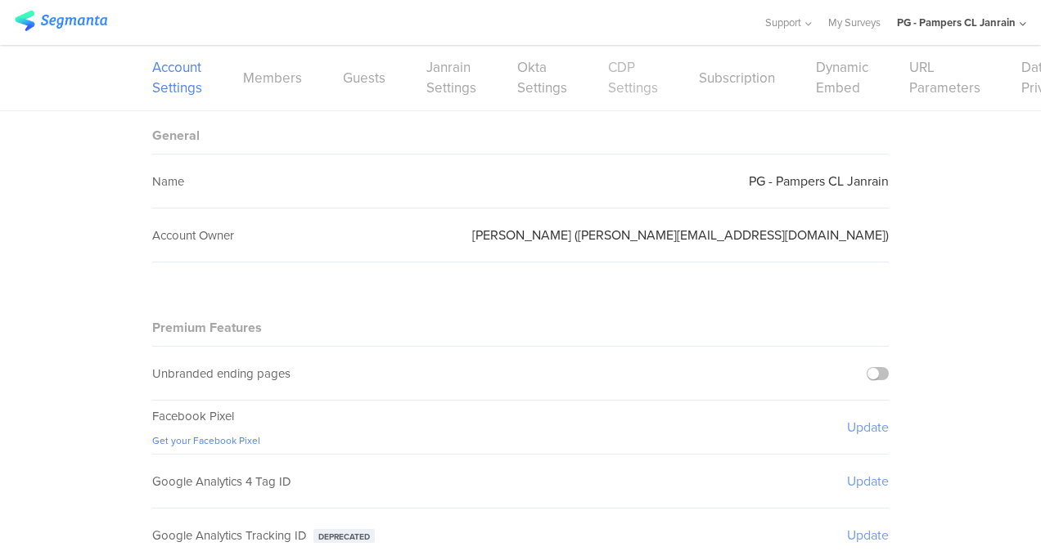
click at [610, 72] on link "CDP Settings" at bounding box center [633, 77] width 50 height 41
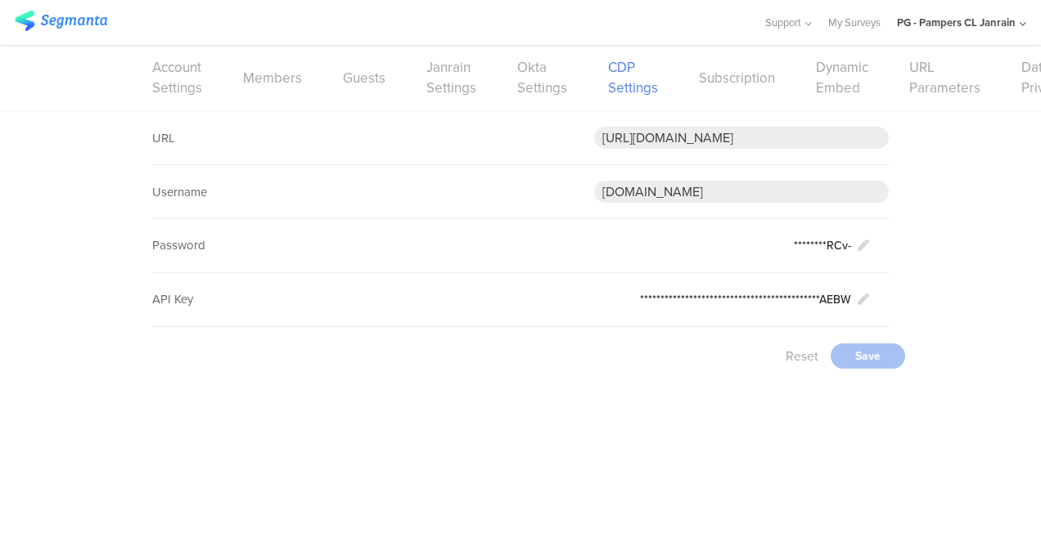
click at [1018, 22] on div "PG - Pampers CL Janrain" at bounding box center [961, 22] width 129 height 45
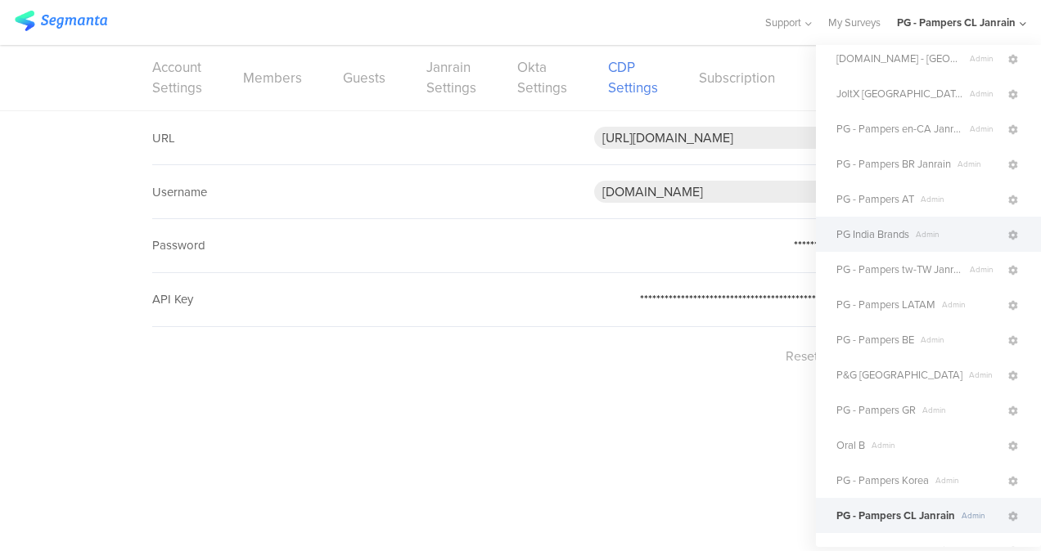
scroll to position [82, 0]
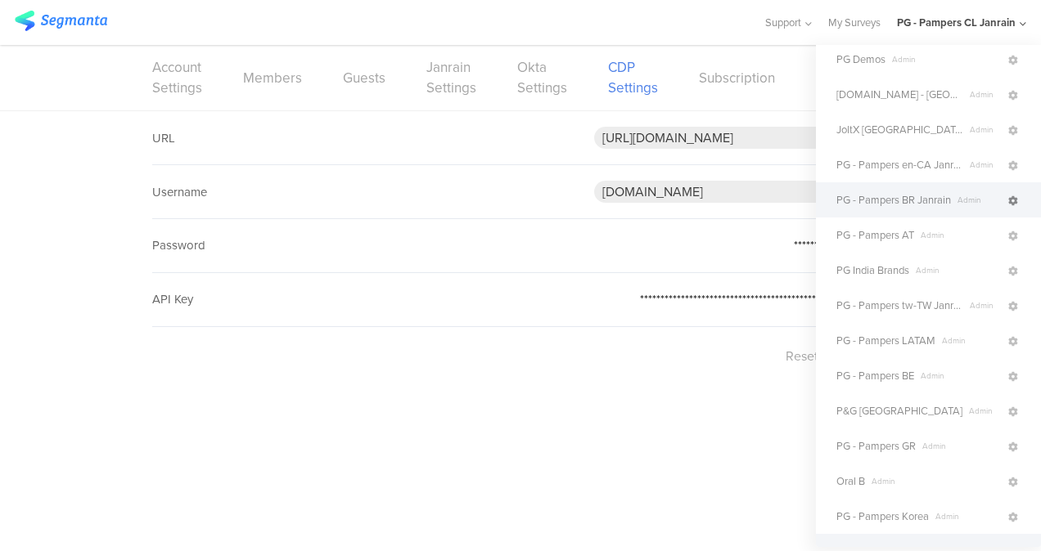
click at [1006, 205] on link at bounding box center [1013, 200] width 15 height 24
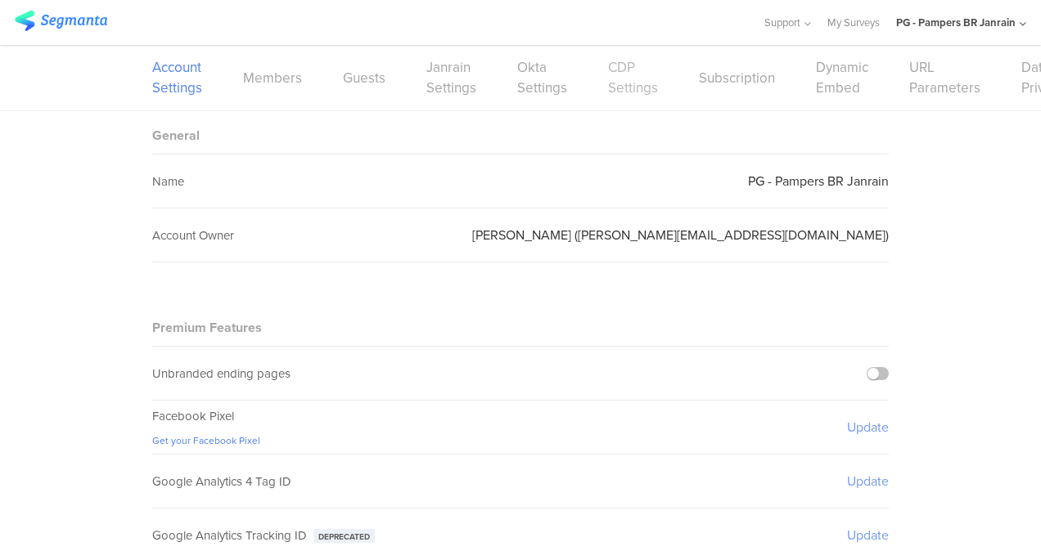
click at [641, 76] on link "CDP Settings" at bounding box center [633, 77] width 50 height 41
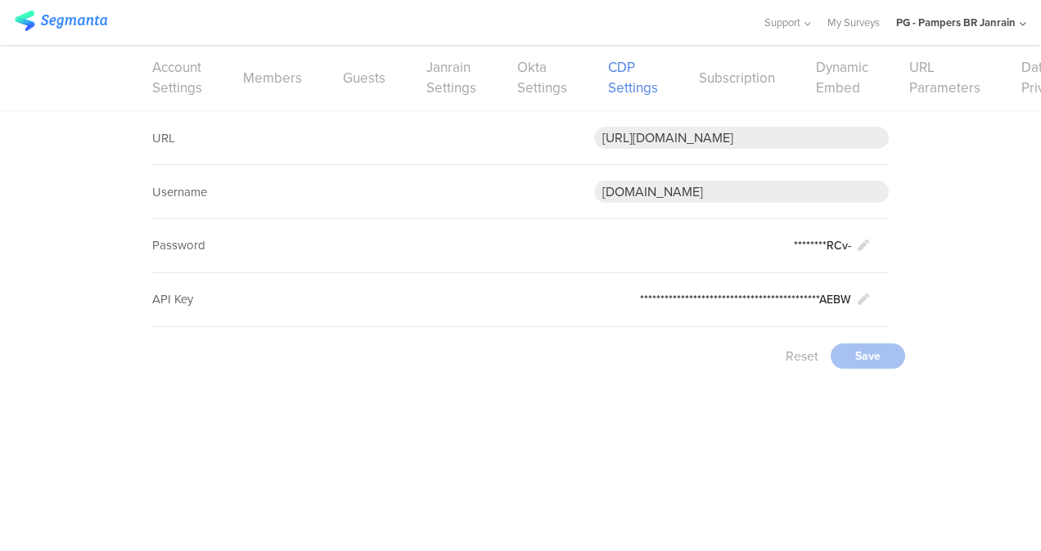
click at [1016, 29] on div "PG - Pampers BR Janrain" at bounding box center [961, 22] width 130 height 45
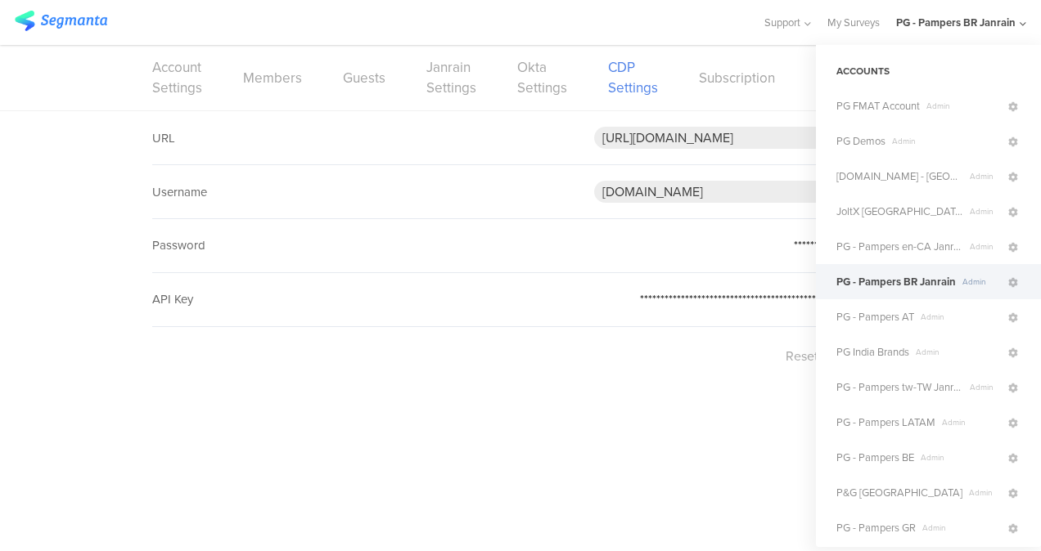
click at [684, 468] on ui-view at bounding box center [520, 468] width 1041 height 166
